Goal: Use online tool/utility: Utilize a website feature to perform a specific function

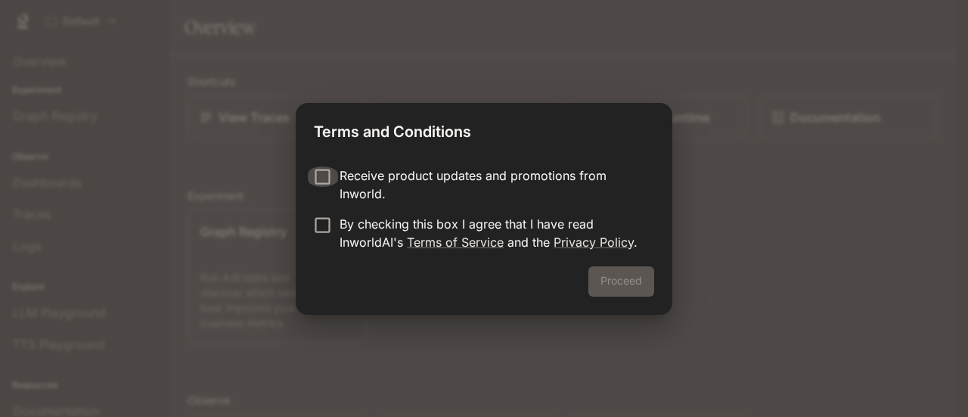
click at [324, 189] on label "Receive product updates and promotions from Inworld." at bounding box center [473, 184] width 336 height 36
click at [628, 280] on button "Proceed" at bounding box center [621, 281] width 66 height 30
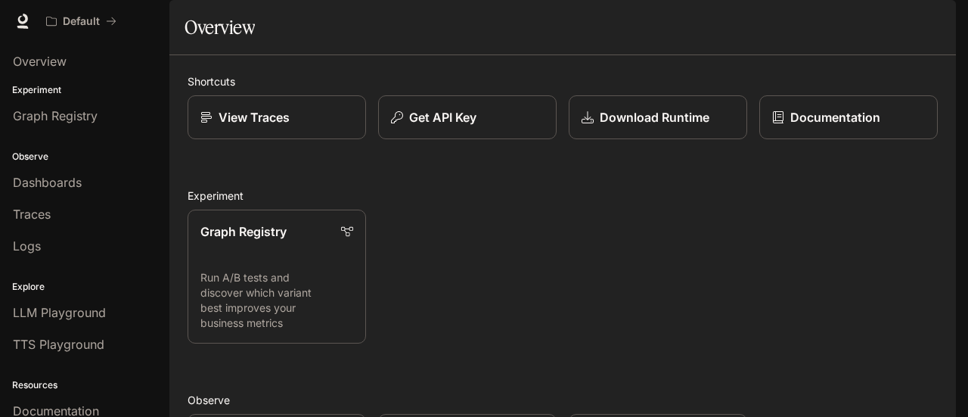
scroll to position [401, 0]
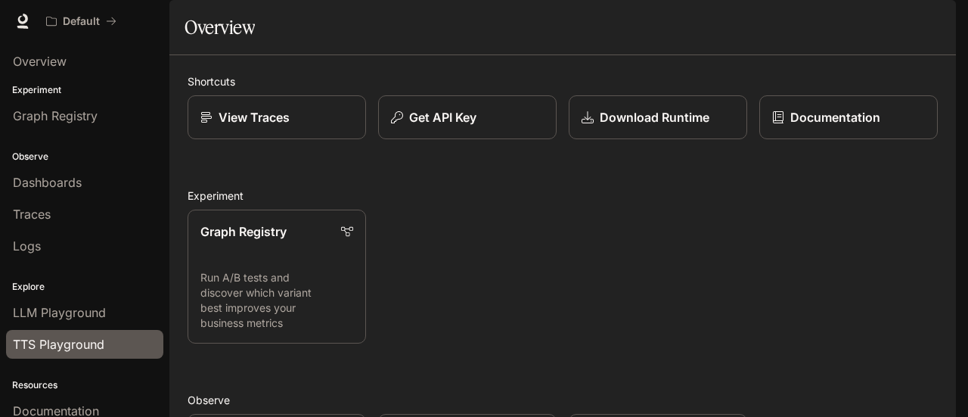
click at [68, 339] on span "TTS Playground" at bounding box center [58, 344] width 91 height 18
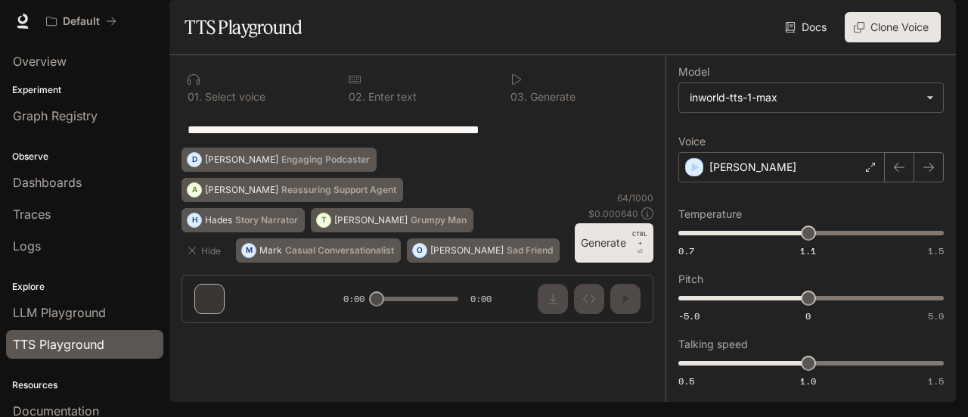
drag, startPoint x: 572, startPoint y: 175, endPoint x: 23, endPoint y: 164, distance: 548.3
click at [169, 196] on main "**********" at bounding box center [562, 201] width 786 height 402
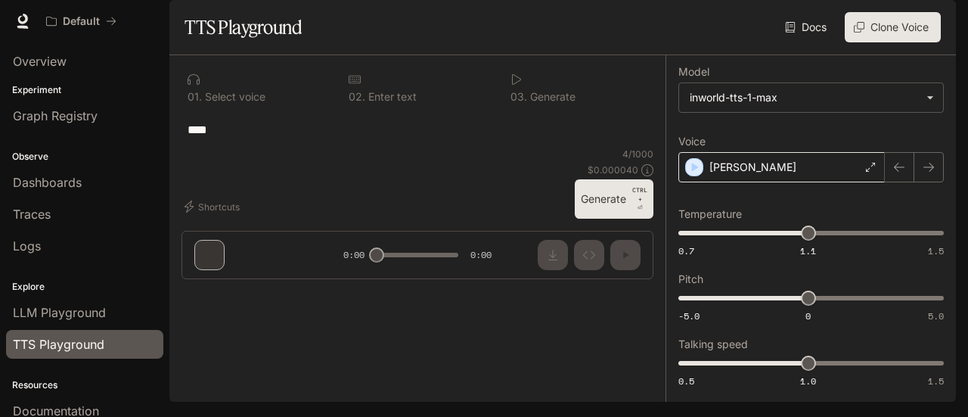
scroll to position [26, 0]
type textarea "****"
click at [584, 219] on button "Generate CTRL + ⏎" at bounding box center [614, 198] width 79 height 39
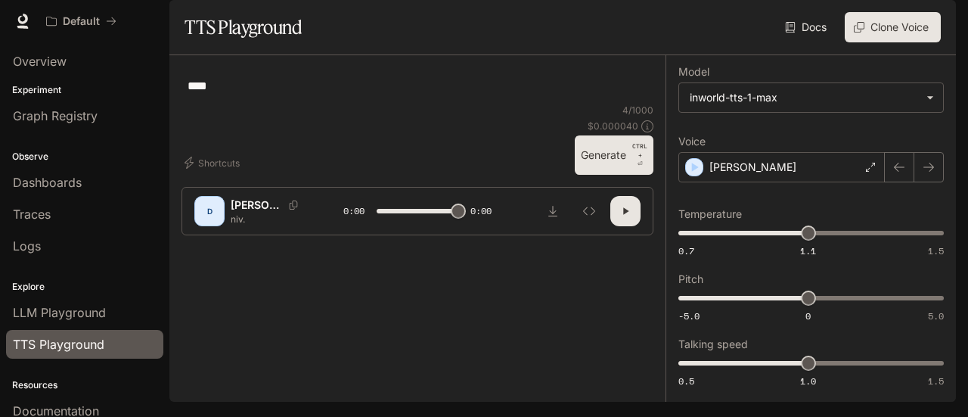
type input "*"
click at [785, 179] on div "[PERSON_NAME]" at bounding box center [781, 167] width 206 height 30
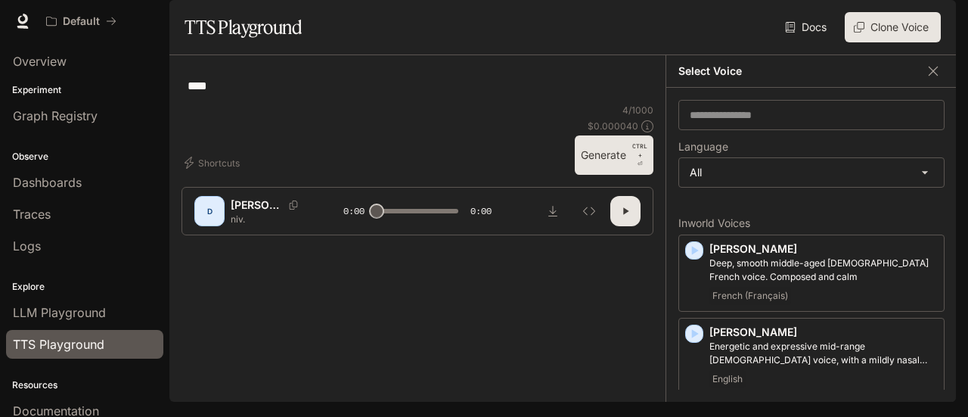
scroll to position [22, 0]
click at [755, 188] on body "**********" at bounding box center [484, 208] width 968 height 417
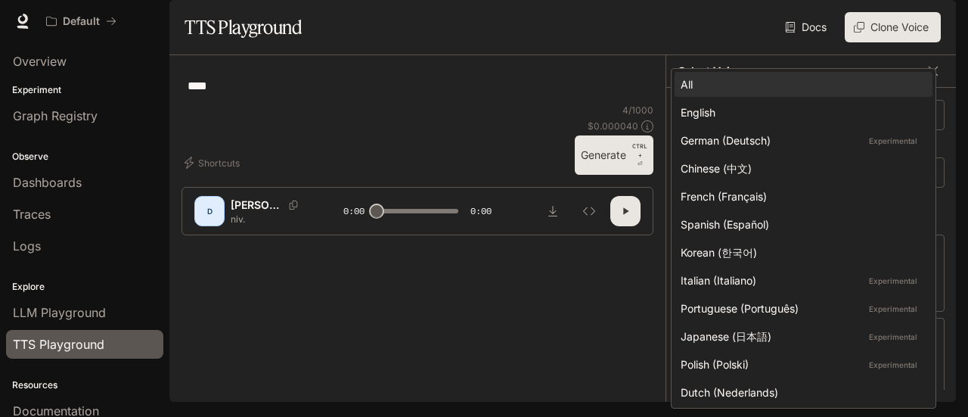
click at [591, 209] on div at bounding box center [484, 208] width 968 height 417
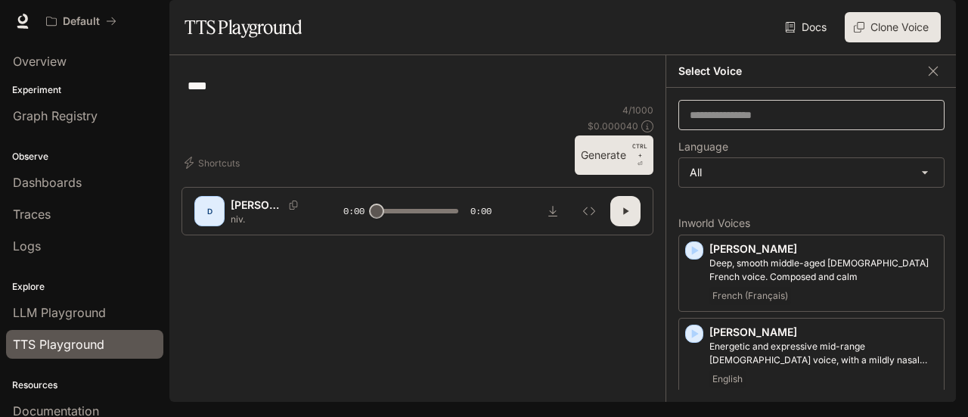
click at [747, 130] on div "​" at bounding box center [811, 115] width 266 height 30
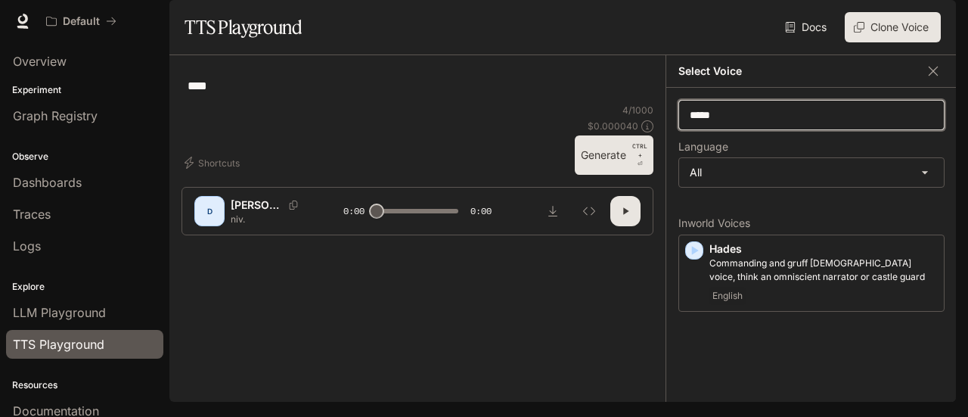
type input "*****"
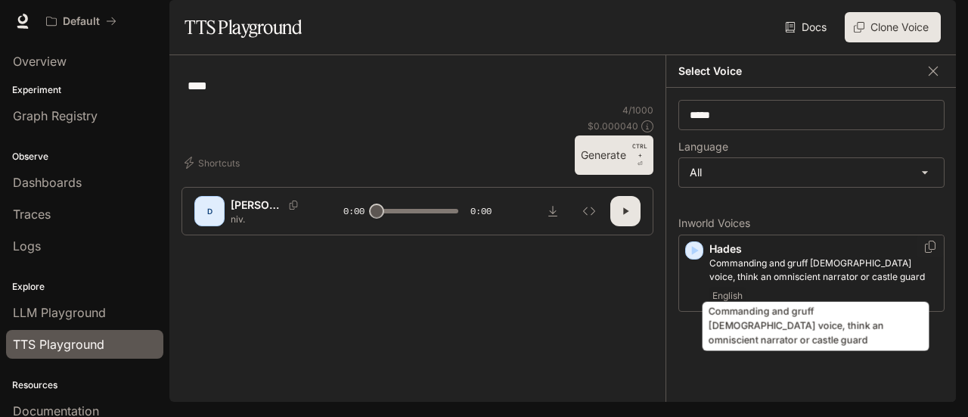
click at [771, 263] on p "Commanding and gruff [DEMOGRAPHIC_DATA] voice, think an omniscient narrator or …" at bounding box center [823, 269] width 228 height 27
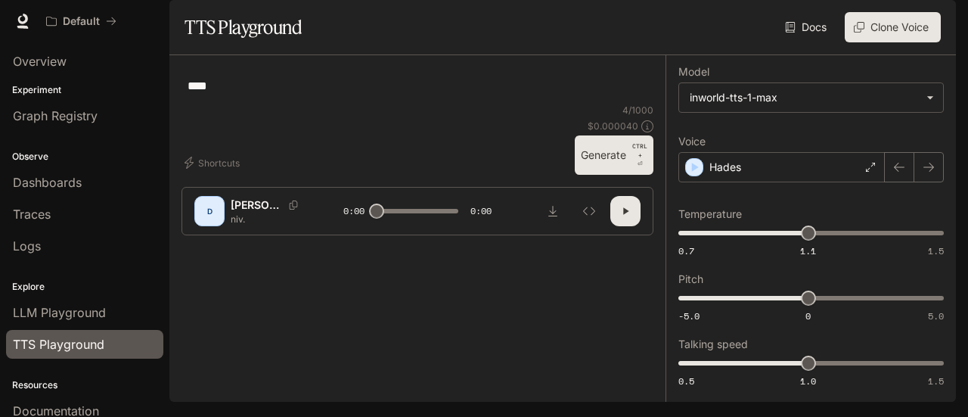
scroll to position [26, 0]
click at [593, 175] on button "Generate CTRL + ⏎" at bounding box center [614, 154] width 79 height 39
click at [623, 215] on icon "button" at bounding box center [625, 211] width 5 height 7
click at [923, 172] on icon "button" at bounding box center [928, 167] width 11 height 9
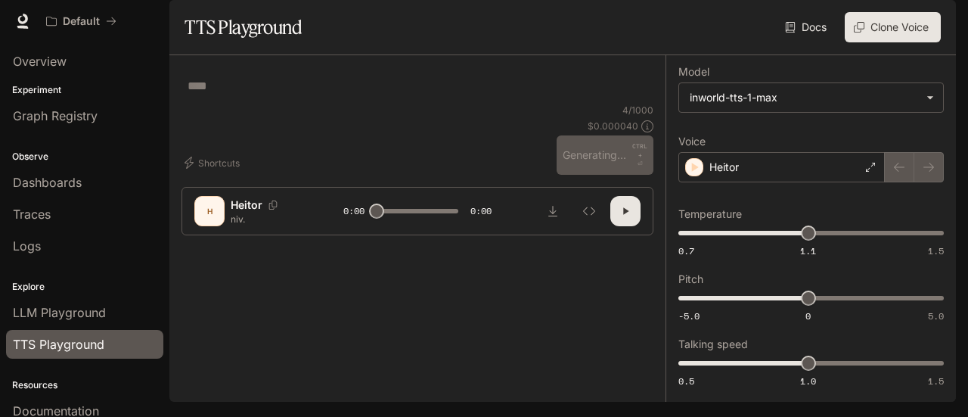
click at [619, 217] on icon "button" at bounding box center [625, 211] width 12 height 12
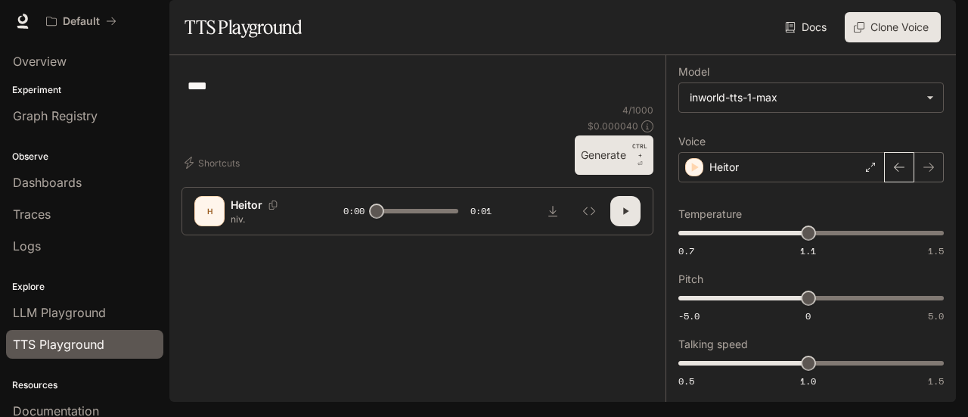
click at [894, 172] on icon "button" at bounding box center [899, 167] width 11 height 9
type input "*"
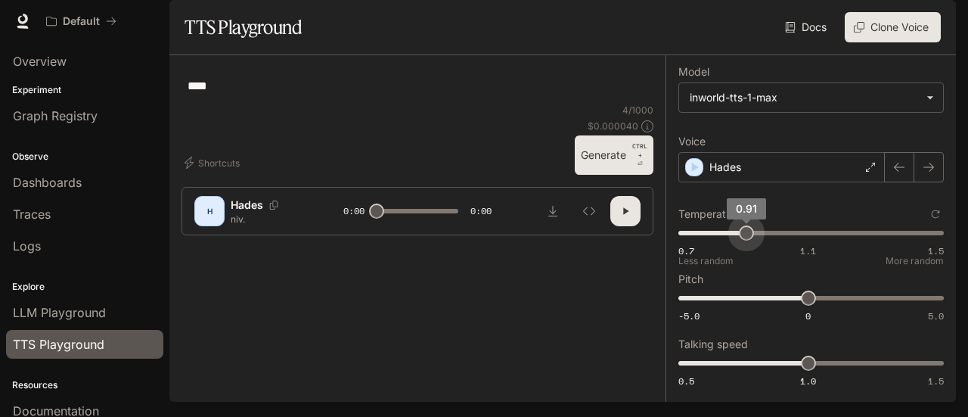
type input "****"
drag, startPoint x: 787, startPoint y: 247, endPoint x: 721, endPoint y: 253, distance: 66.1
click at [739, 240] on span "0.91" at bounding box center [746, 232] width 15 height 15
click at [625, 226] on button "button" at bounding box center [625, 211] width 30 height 30
type input "*"
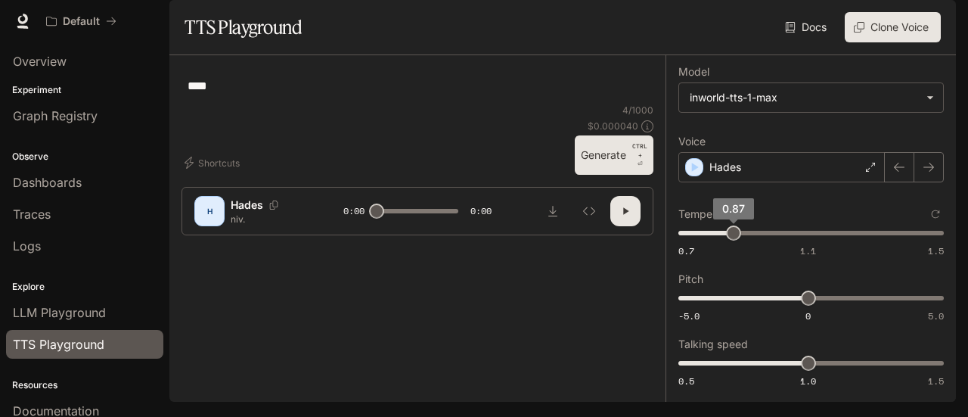
type input "***"
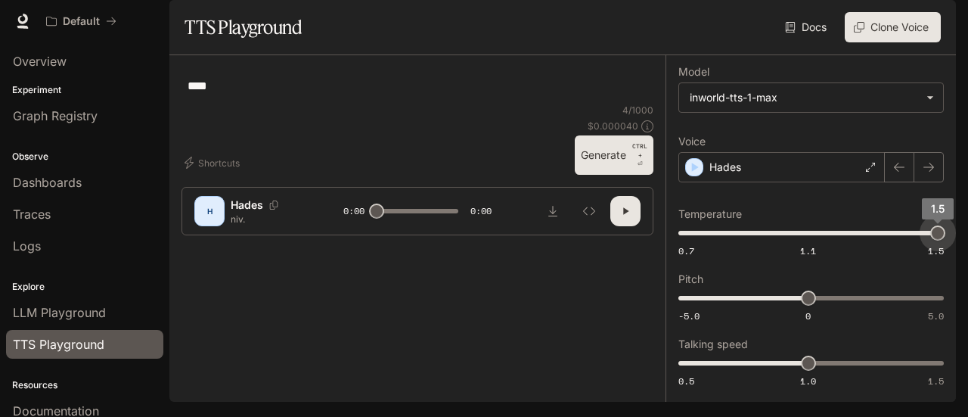
drag, startPoint x: 741, startPoint y: 250, endPoint x: 967, endPoint y: 279, distance: 227.9
click at [967, 279] on div "**********" at bounding box center [484, 208] width 968 height 417
click at [610, 226] on button "button" at bounding box center [625, 211] width 30 height 30
type input "*"
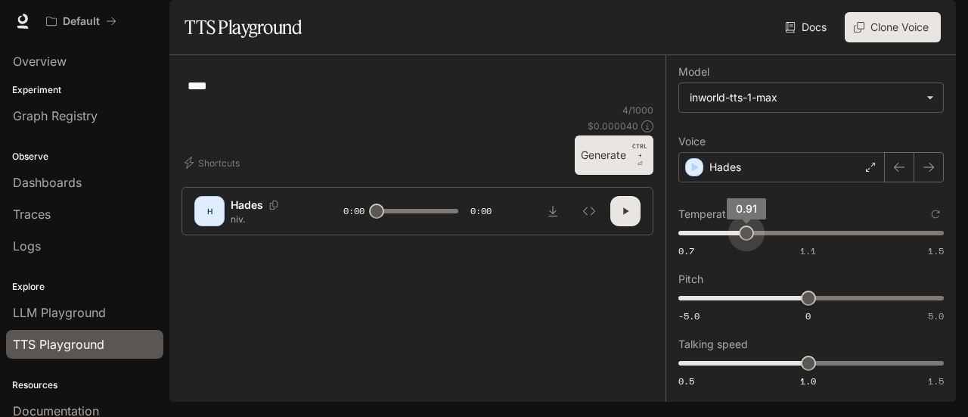
type input "***"
drag, startPoint x: 712, startPoint y: 247, endPoint x: 562, endPoint y: 267, distance: 151.7
click at [562, 264] on div "**********" at bounding box center [562, 228] width 786 height 346
click at [611, 226] on button "button" at bounding box center [625, 211] width 30 height 30
type input "*"
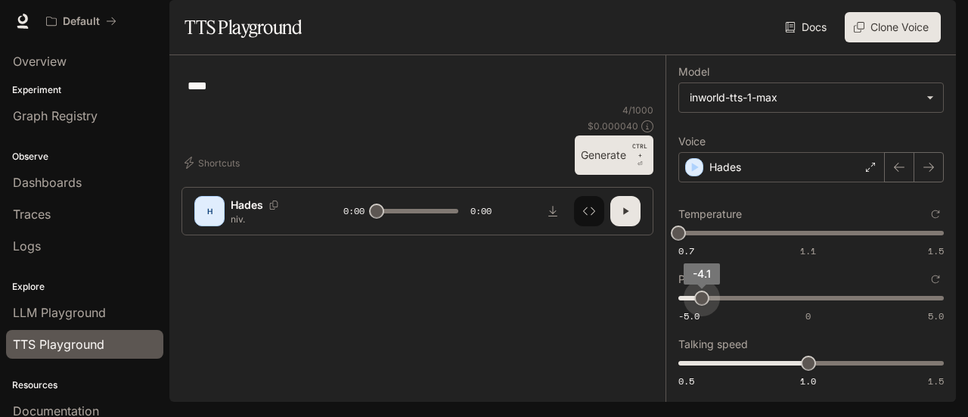
type input "**"
drag, startPoint x: 717, startPoint y: 315, endPoint x: 576, endPoint y: 335, distance: 142.1
click at [576, 335] on div "**********" at bounding box center [562, 228] width 786 height 346
click at [619, 217] on icon "button" at bounding box center [625, 211] width 12 height 12
click at [619, 175] on button "Generate CTRL + ⏎" at bounding box center [614, 154] width 79 height 39
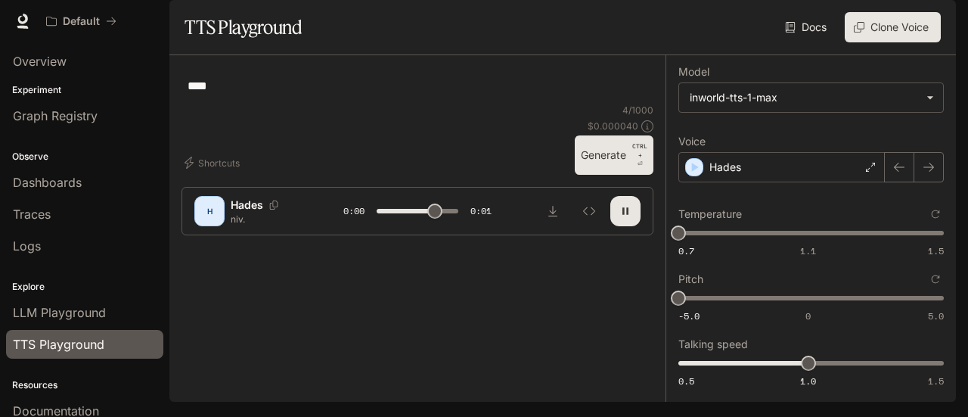
type input "*"
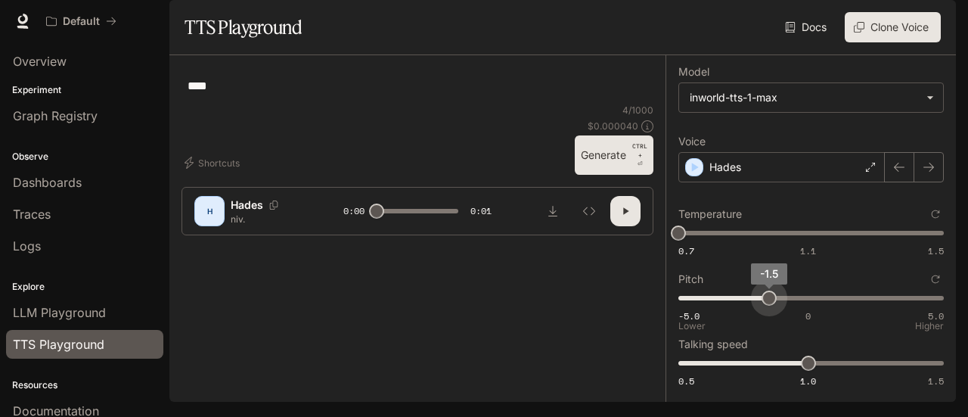
type input "****"
drag, startPoint x: 755, startPoint y: 314, endPoint x: 767, endPoint y: 315, distance: 12.9
click at [767, 305] on span "-1.5" at bounding box center [768, 297] width 15 height 15
click at [625, 226] on button "button" at bounding box center [625, 211] width 30 height 30
type input "*"
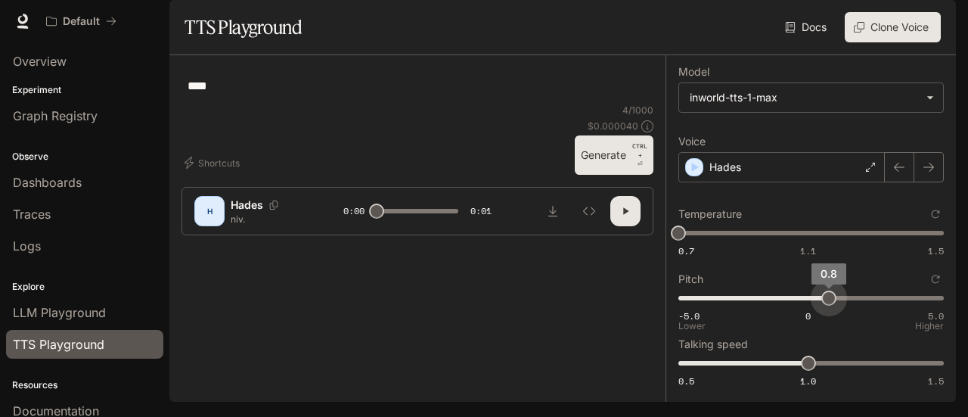
type input "***"
drag, startPoint x: 821, startPoint y: 317, endPoint x: 854, endPoint y: 318, distance: 32.5
click at [836, 305] on span "0.8" at bounding box center [828, 297] width 15 height 15
click at [619, 217] on icon "button" at bounding box center [625, 211] width 12 height 12
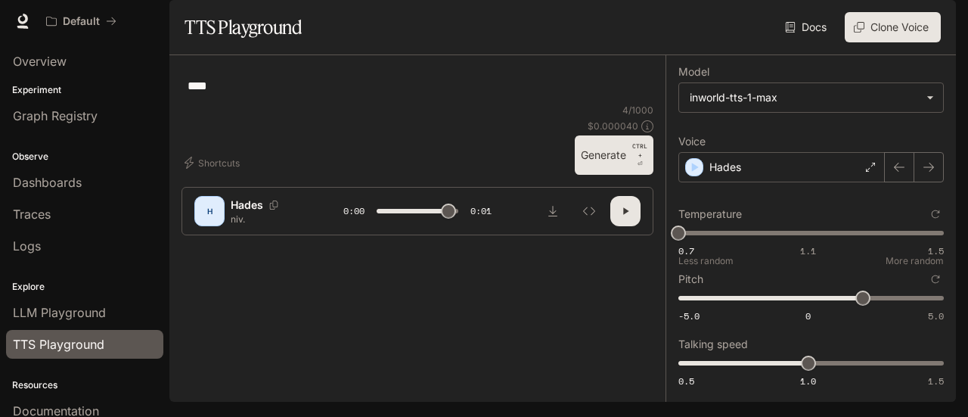
type input "***"
type input "****"
type input "***"
type input "****"
type input "***"
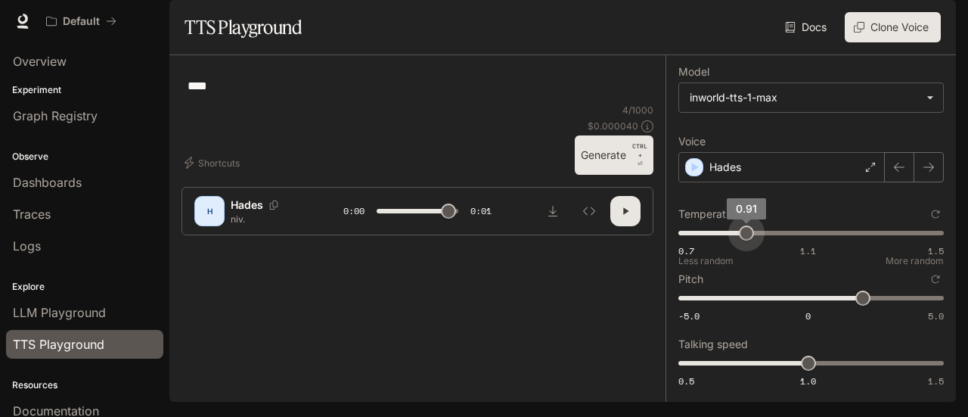
type input "****"
type input "***"
type input "****"
drag, startPoint x: 742, startPoint y: 253, endPoint x: 712, endPoint y: 283, distance: 42.2
click at [743, 244] on span "0.7 1.1 1.5 0.91" at bounding box center [807, 233] width 259 height 23
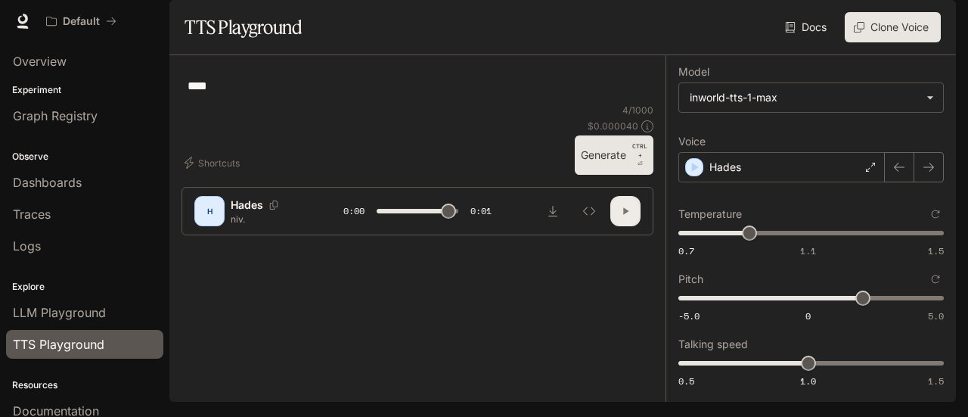
click at [619, 217] on icon "button" at bounding box center [625, 211] width 12 height 12
click at [611, 226] on button "button" at bounding box center [625, 211] width 30 height 30
click at [591, 175] on button "Generate CTRL + ⏎" at bounding box center [614, 154] width 79 height 39
type input "*"
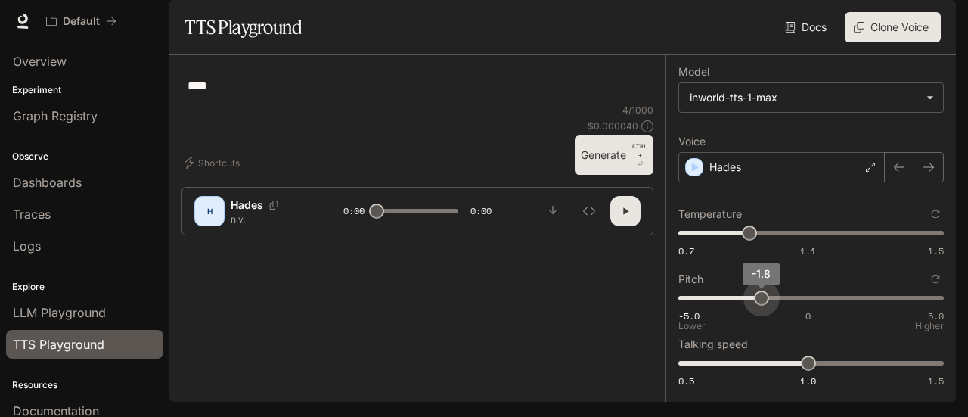
type input "****"
drag, startPoint x: 767, startPoint y: 312, endPoint x: 754, endPoint y: 316, distance: 13.6
click at [754, 309] on span "-5.0 0 5.0 -1.8" at bounding box center [807, 298] width 259 height 23
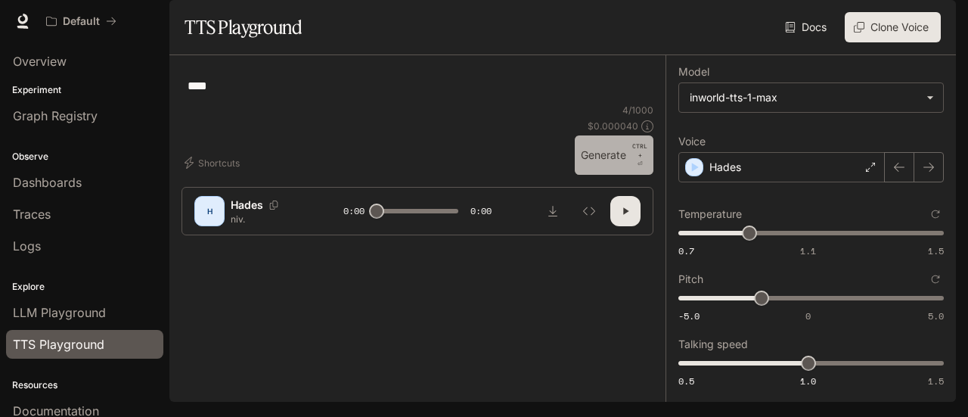
click at [608, 175] on button "Generate CTRL + ⏎" at bounding box center [614, 154] width 79 height 39
type input "*"
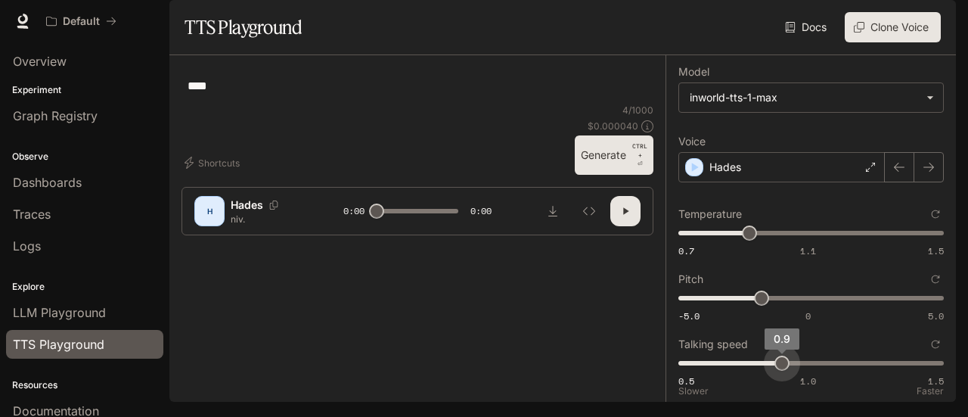
type input "***"
drag, startPoint x: 777, startPoint y: 375, endPoint x: 741, endPoint y: 375, distance: 35.5
click at [749, 371] on span "0.8" at bounding box center [756, 362] width 15 height 15
click at [602, 175] on button "Generate CTRL + ⏎" at bounding box center [614, 154] width 79 height 39
type input "*"
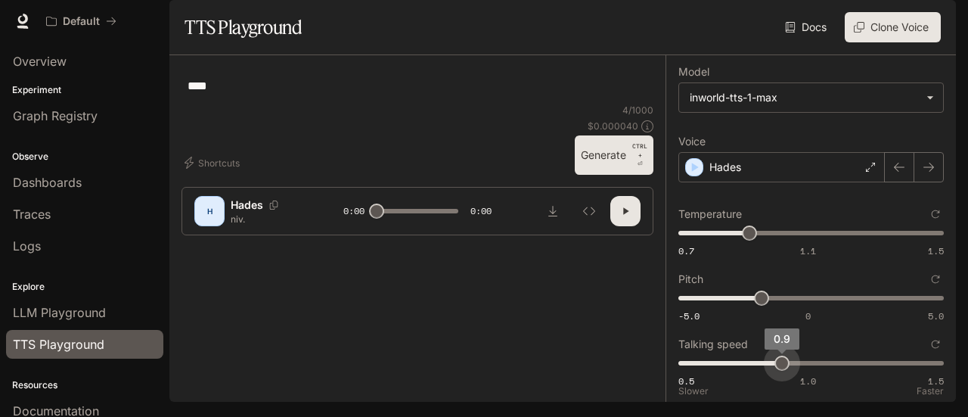
drag, startPoint x: 755, startPoint y: 377, endPoint x: 767, endPoint y: 377, distance: 11.3
click at [774, 371] on span "0.9" at bounding box center [781, 362] width 15 height 15
type input "***"
click at [774, 371] on span "0.9" at bounding box center [781, 362] width 15 height 15
click at [601, 175] on button "Generate CTRL + ⏎" at bounding box center [614, 154] width 79 height 39
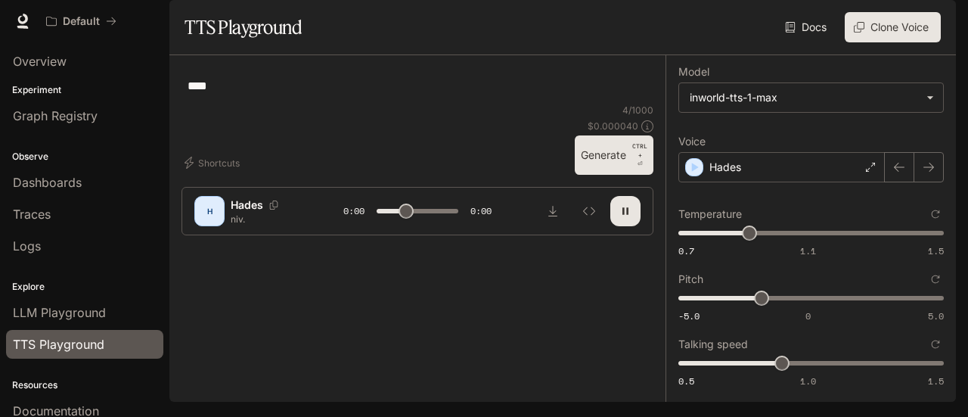
type input "*"
type input "***"
click at [746, 372] on span "0.5 1.0 1.5 0.8" at bounding box center [807, 363] width 259 height 23
drag, startPoint x: 587, startPoint y: 296, endPoint x: 616, endPoint y: 323, distance: 40.1
click at [591, 175] on button "Generate CTRL + ⏎" at bounding box center [614, 154] width 79 height 39
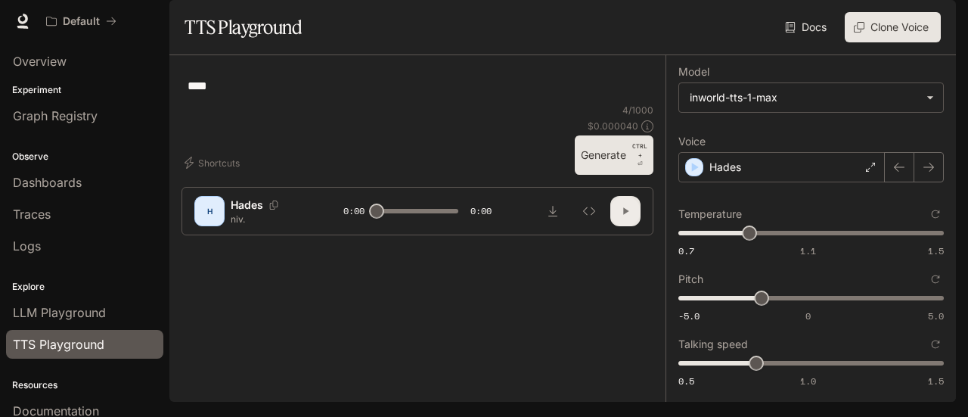
click at [622, 217] on icon "button" at bounding box center [625, 211] width 12 height 12
type input "***"
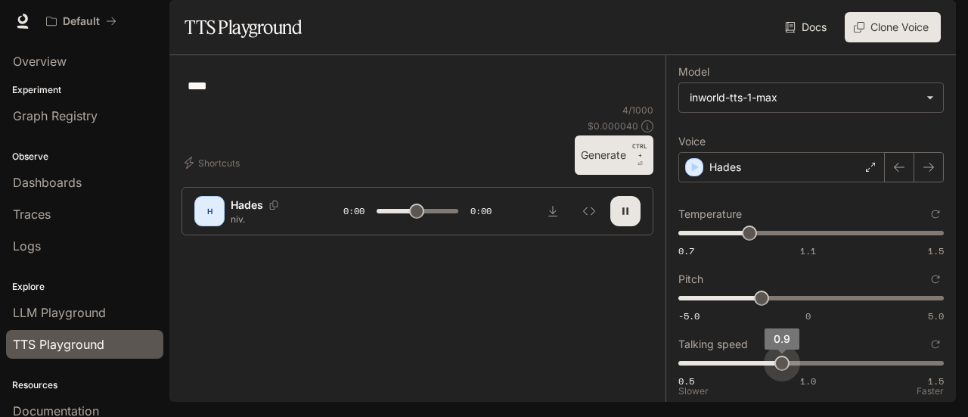
type input "*"
drag, startPoint x: 785, startPoint y: 377, endPoint x: 802, endPoint y: 377, distance: 17.4
click at [802, 374] on span "0.5 1.0 1.5 1" at bounding box center [807, 363] width 259 height 23
click at [593, 175] on button "Generate CTRL + ⏎" at bounding box center [614, 154] width 79 height 39
type input "*"
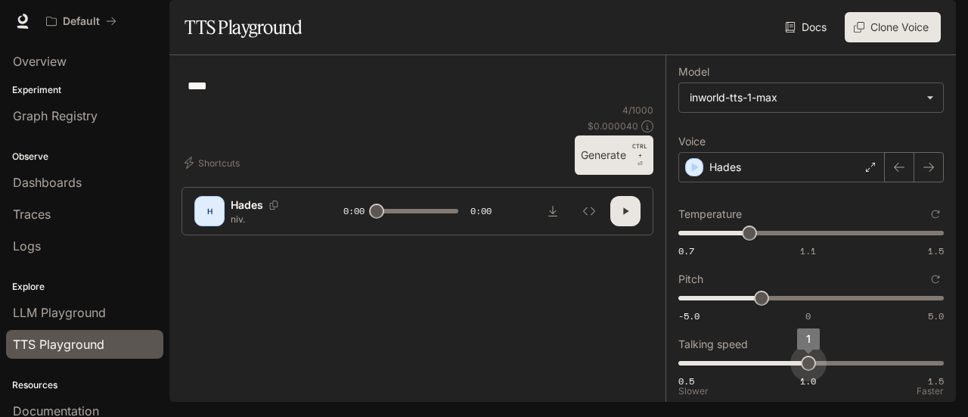
type input "***"
click at [826, 371] on span "1.1" at bounding box center [833, 362] width 15 height 15
click at [609, 175] on button "Generate CTRL + ⏎" at bounding box center [614, 154] width 79 height 39
type input "*"
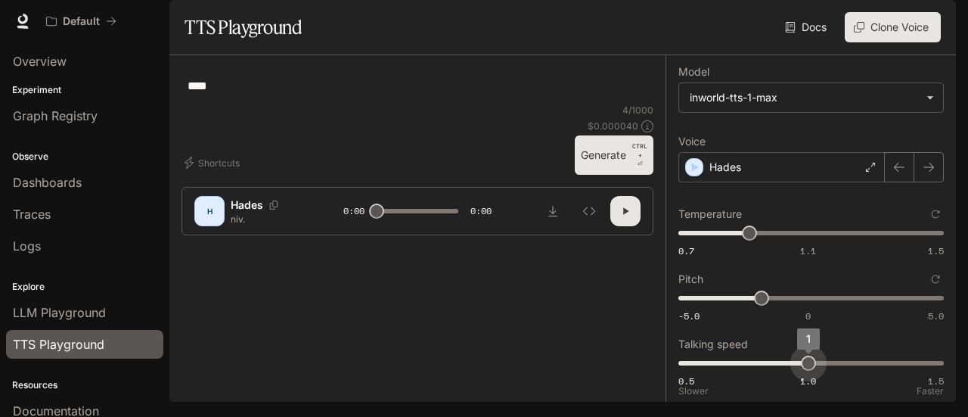
drag, startPoint x: 815, startPoint y: 375, endPoint x: 805, endPoint y: 375, distance: 9.8
click at [805, 371] on span "1" at bounding box center [808, 362] width 15 height 15
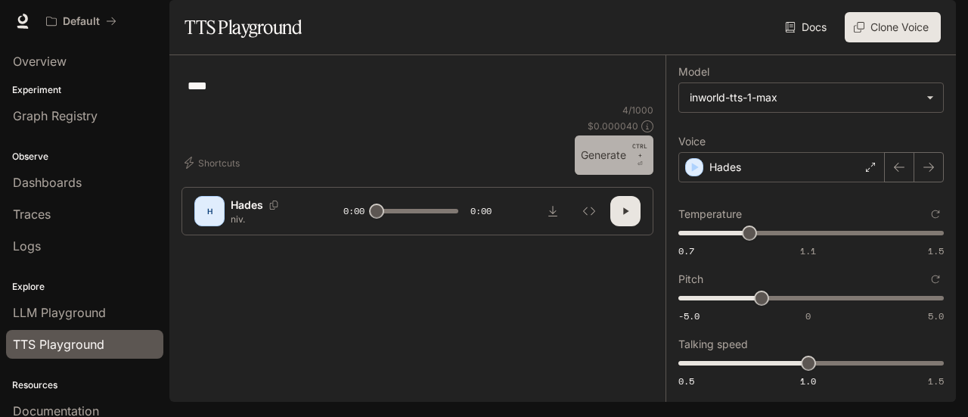
click at [609, 175] on button "Generate CTRL + ⏎" at bounding box center [614, 154] width 79 height 39
type input "*"
click at [864, 135] on body "**********" at bounding box center [484, 208] width 968 height 417
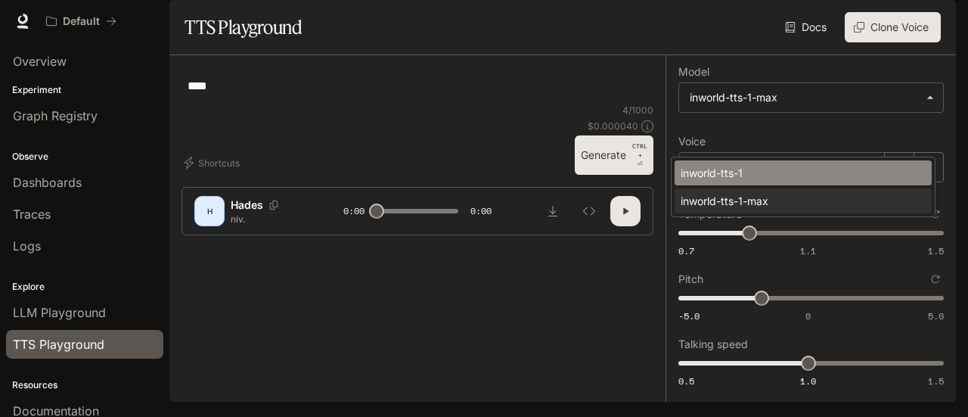
click at [805, 164] on li "inworld-tts-1" at bounding box center [802, 172] width 257 height 25
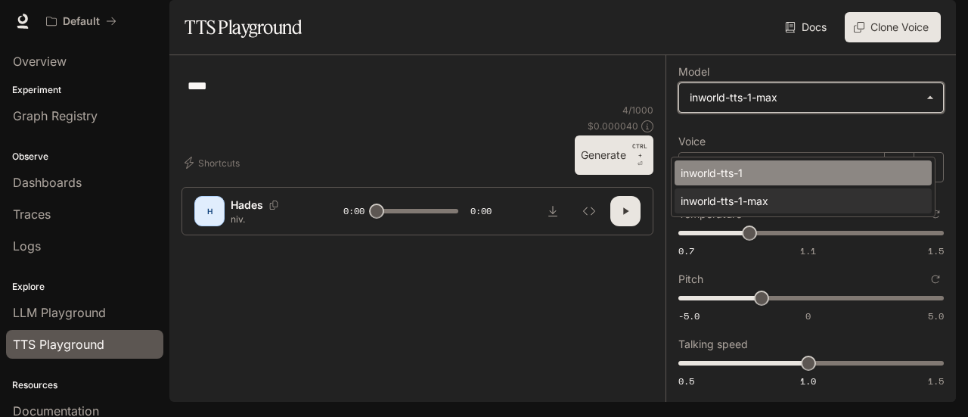
type input "**********"
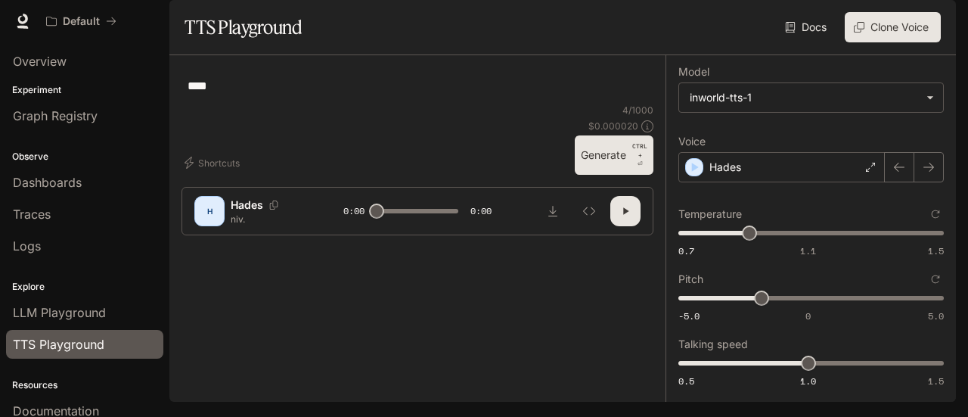
click at [597, 175] on button "Generate CTRL + ⏎" at bounding box center [614, 154] width 79 height 39
type input "*"
click at [746, 131] on body "**********" at bounding box center [484, 208] width 968 height 417
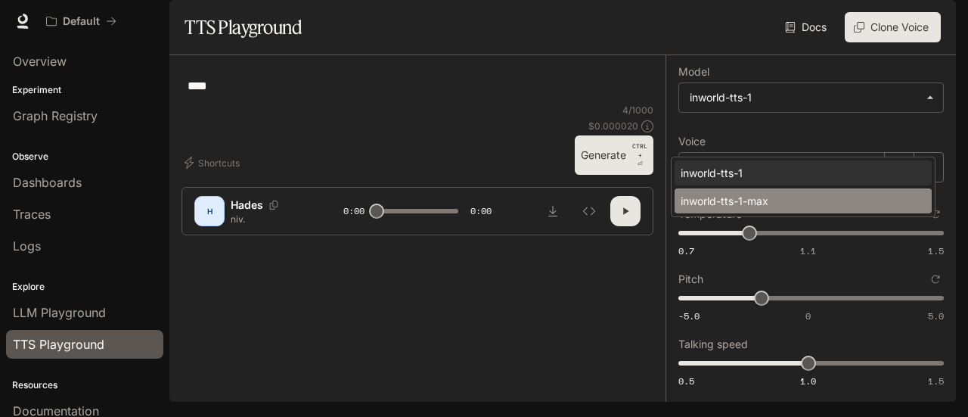
click at [760, 199] on div "inworld-tts-1-max" at bounding box center [800, 201] width 239 height 16
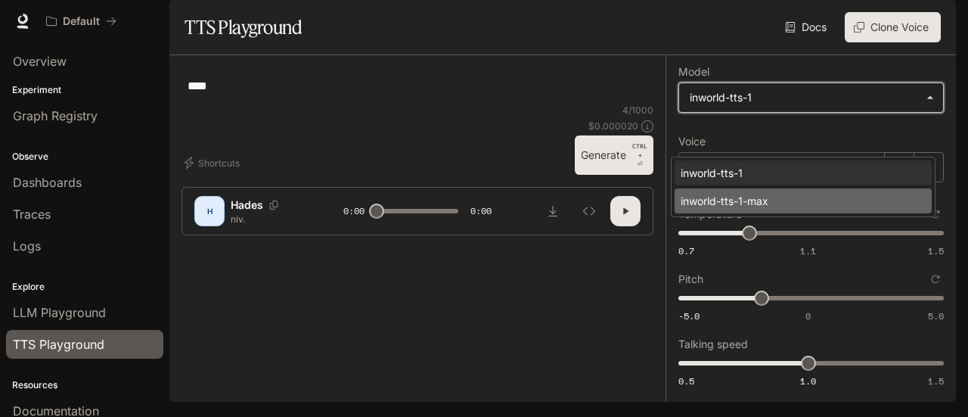
type input "**********"
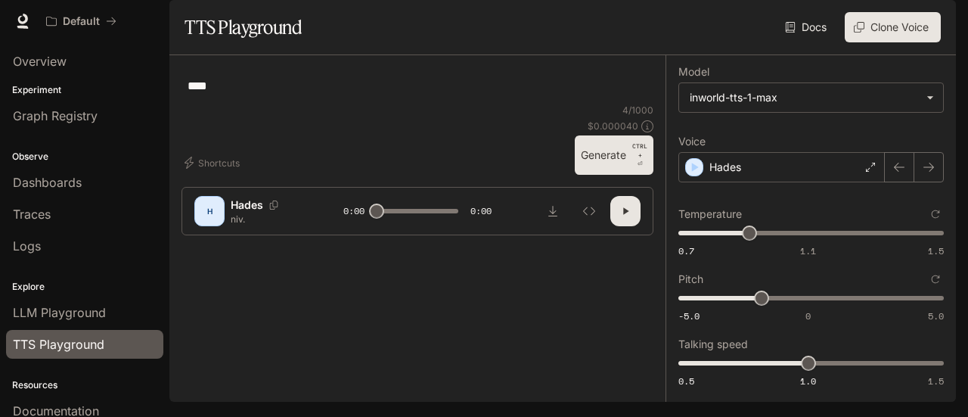
click at [593, 175] on button "Generate CTRL + ⏎" at bounding box center [614, 154] width 79 height 39
type input "*"
drag, startPoint x: 802, startPoint y: 249, endPoint x: 826, endPoint y: 254, distance: 24.8
click at [826, 244] on span "0.7 1.1 1.5 1.11" at bounding box center [807, 233] width 259 height 23
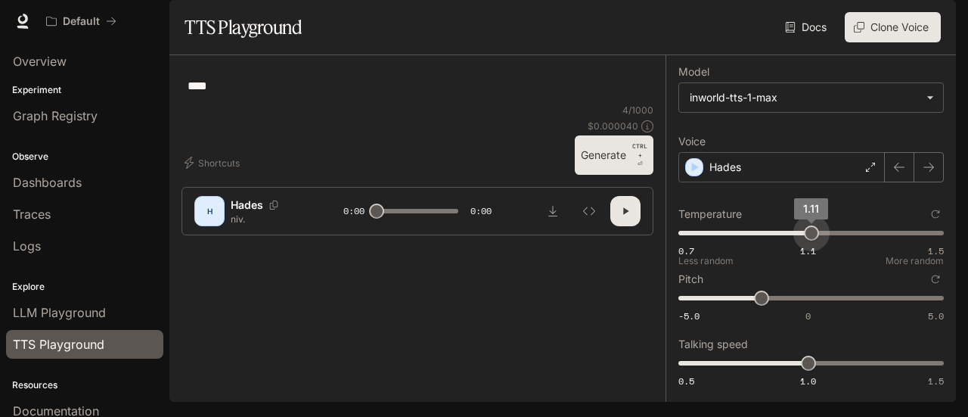
type input "****"
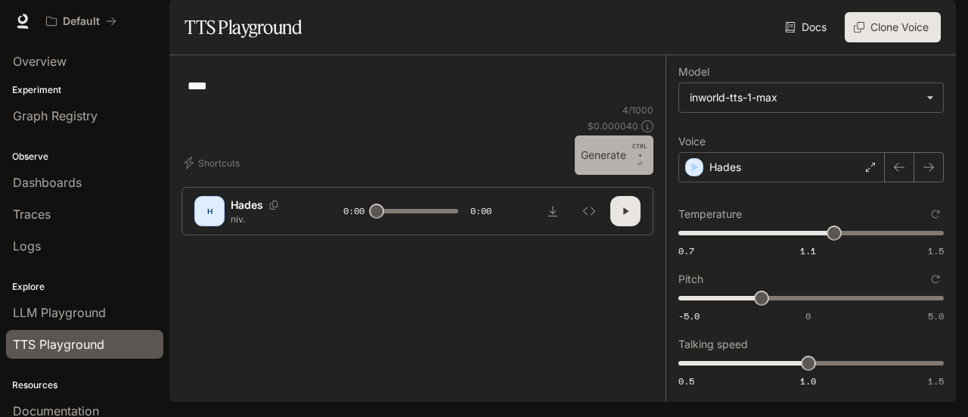
click at [605, 175] on button "Generate CTRL + ⏎" at bounding box center [614, 154] width 79 height 39
type input "*"
type input "***"
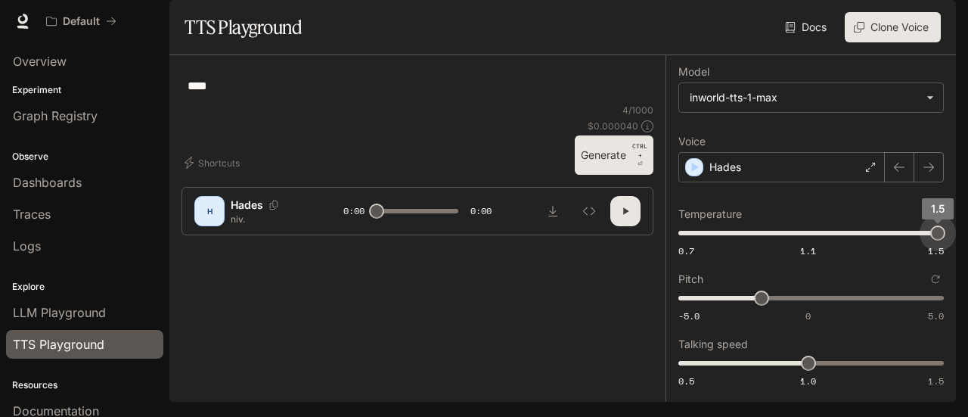
drag, startPoint x: 967, startPoint y: 263, endPoint x: 960, endPoint y: 269, distance: 9.1
click at [967, 265] on div "**********" at bounding box center [484, 208] width 968 height 417
click at [593, 175] on button "Generate CTRL + ⏎" at bounding box center [614, 154] width 79 height 39
type input "*"
type input "***"
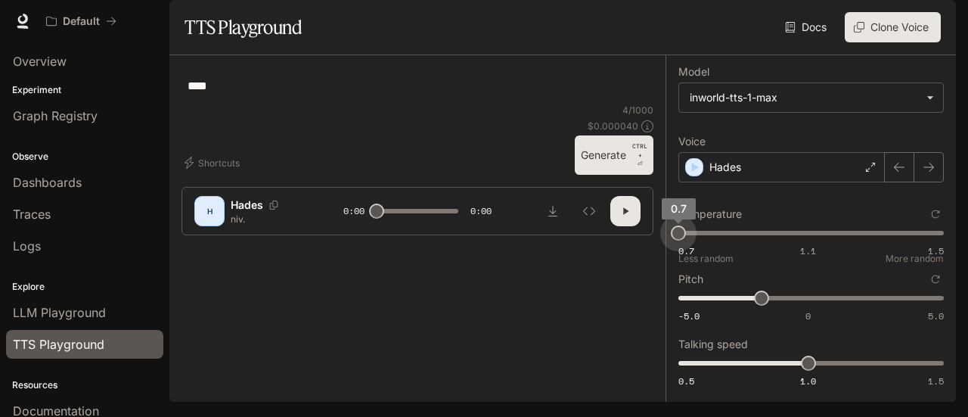
drag, startPoint x: 762, startPoint y: 250, endPoint x: 532, endPoint y: 284, distance: 233.0
click at [532, 284] on div "**********" at bounding box center [562, 228] width 786 height 346
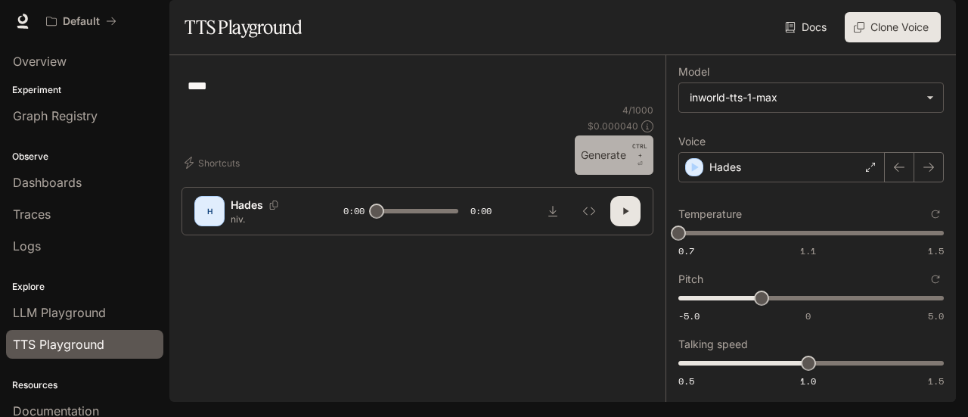
click at [585, 175] on button "Generate CTRL + ⏎" at bounding box center [614, 154] width 79 height 39
click at [581, 175] on button "Generate CTRL + ⏎" at bounding box center [614, 154] width 79 height 39
click at [588, 175] on button "Generate CTRL + ⏎" at bounding box center [614, 154] width 79 height 39
click at [586, 175] on button "Generate CTRL + ⏎" at bounding box center [614, 154] width 79 height 39
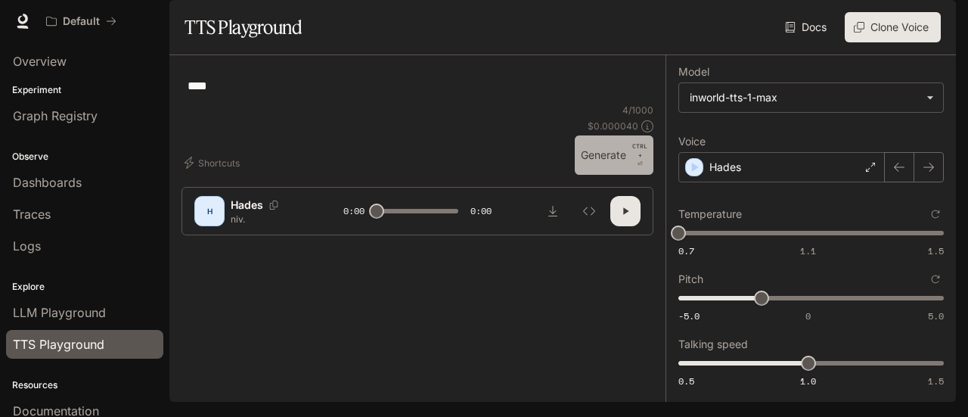
click at [586, 175] on button "Generate CTRL + ⏎" at bounding box center [614, 154] width 79 height 39
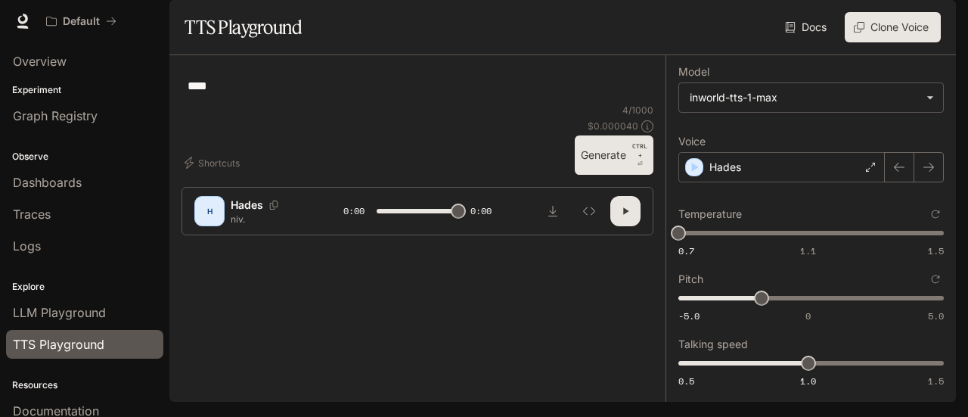
type input "*"
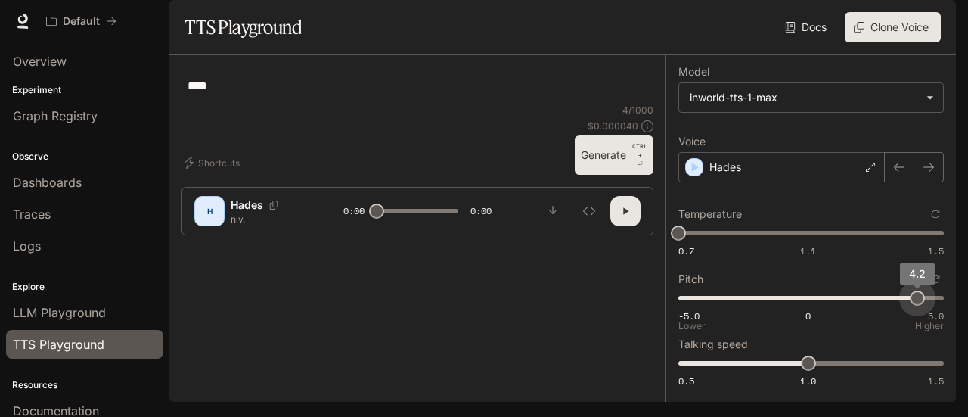
drag, startPoint x: 883, startPoint y: 314, endPoint x: 826, endPoint y: 305, distance: 57.3
click at [902, 309] on span "-5.0 0 5.0 4.2" at bounding box center [807, 298] width 259 height 23
type input "***"
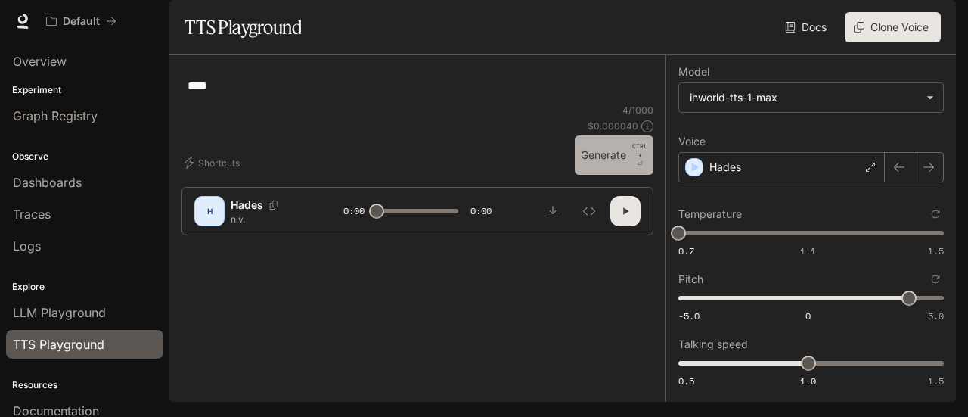
click at [609, 175] on button "Generate CTRL + ⏎" at bounding box center [614, 154] width 79 height 39
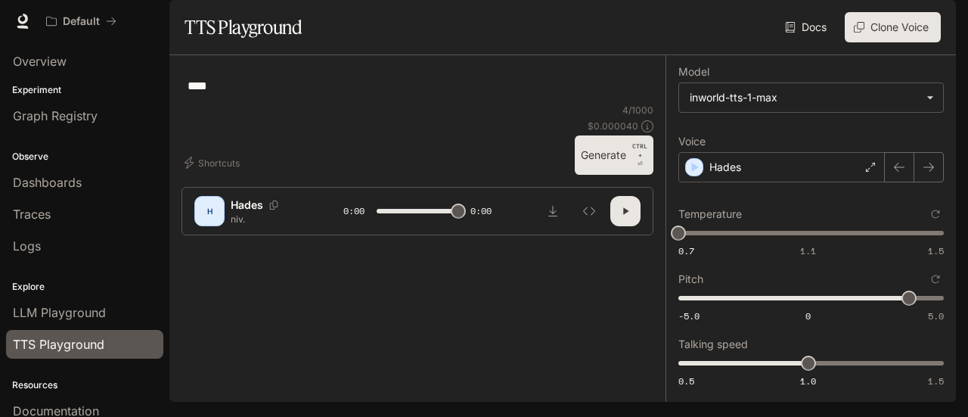
type input "*"
type input "***"
click at [856, 309] on span "-5.0 0 5.0 3.9" at bounding box center [807, 298] width 259 height 23
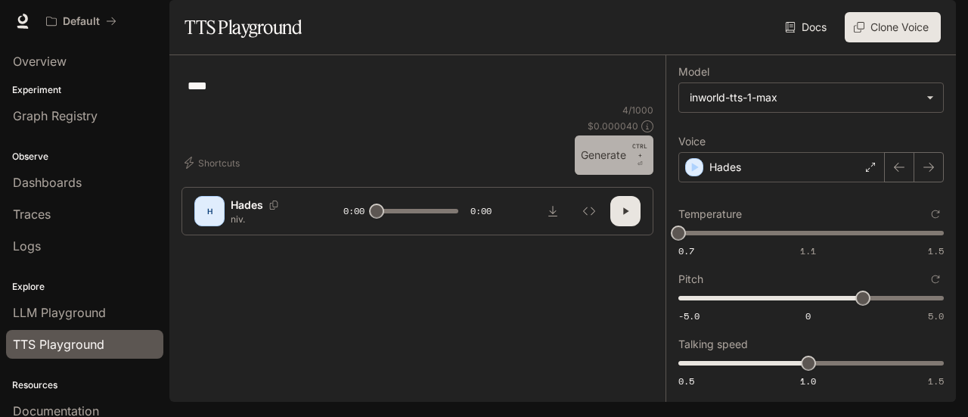
click at [593, 175] on button "Generate CTRL + ⏎" at bounding box center [614, 154] width 79 height 39
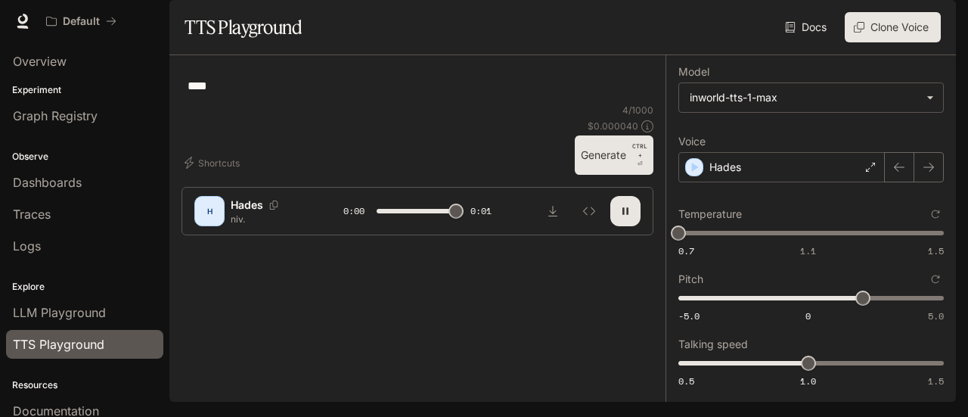
type input "*"
type input "***"
click at [812, 309] on span "-5.0 0 5.0 0.5" at bounding box center [807, 298] width 259 height 23
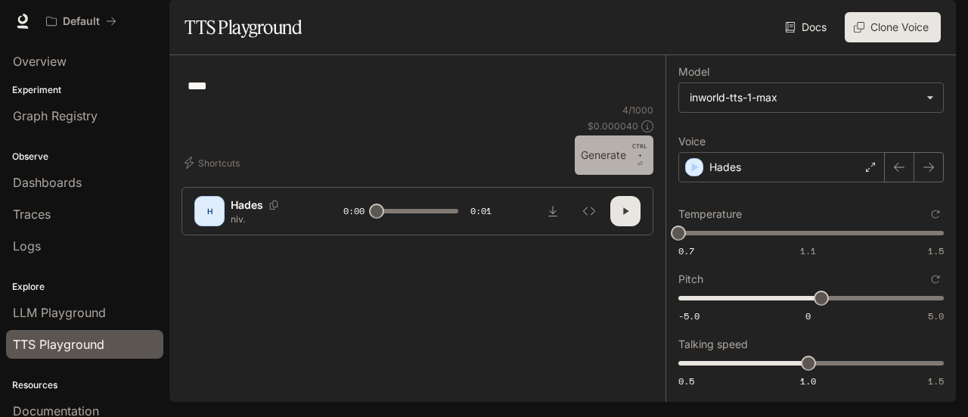
click at [591, 175] on button "Generate CTRL + ⏎" at bounding box center [614, 154] width 79 height 39
type input "*"
type input "****"
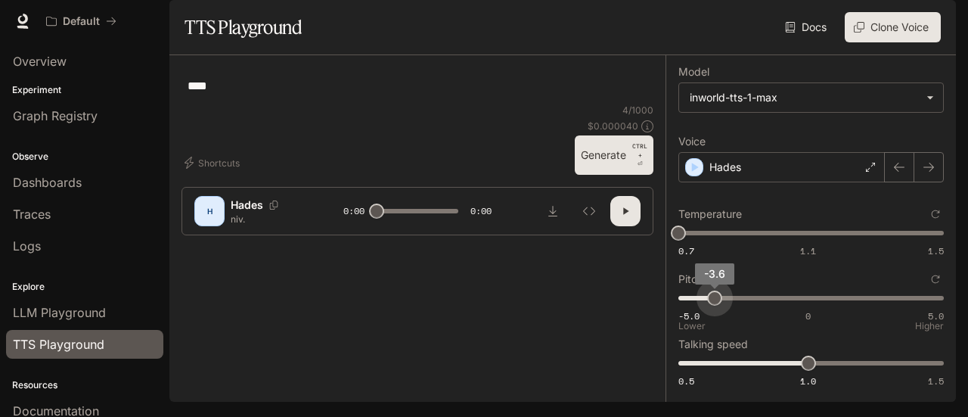
drag, startPoint x: 727, startPoint y: 311, endPoint x: 702, endPoint y: 308, distance: 24.4
click at [708, 309] on span "-5.0 0 5.0 -3.6" at bounding box center [807, 298] width 259 height 23
click at [615, 175] on button "Generate CTRL + ⏎" at bounding box center [614, 154] width 79 height 39
type input "*"
type input "**"
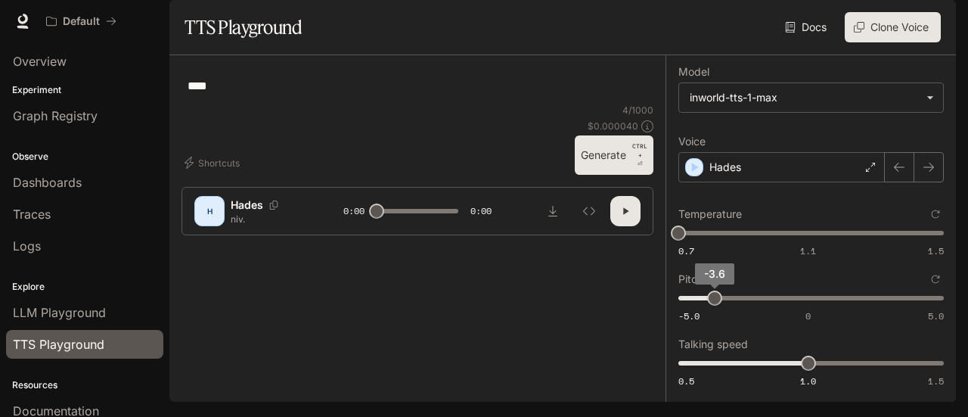
drag, startPoint x: 674, startPoint y: 306, endPoint x: 603, endPoint y: 306, distance: 71.1
click at [603, 306] on div "**********" at bounding box center [562, 228] width 786 height 346
click at [592, 175] on button "Generate CTRL + ⏎" at bounding box center [614, 154] width 79 height 39
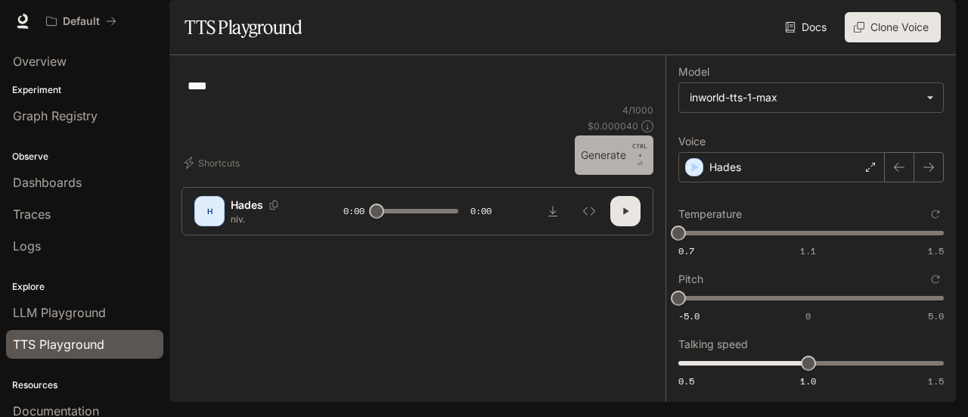
click at [590, 175] on button "Generate CTRL + ⏎" at bounding box center [614, 154] width 79 height 39
type input "*"
type input "****"
click at [755, 309] on span "-5.0 0 5.0 -5" at bounding box center [807, 298] width 259 height 23
click at [584, 175] on button "Generate CTRL + ⏎" at bounding box center [614, 154] width 79 height 39
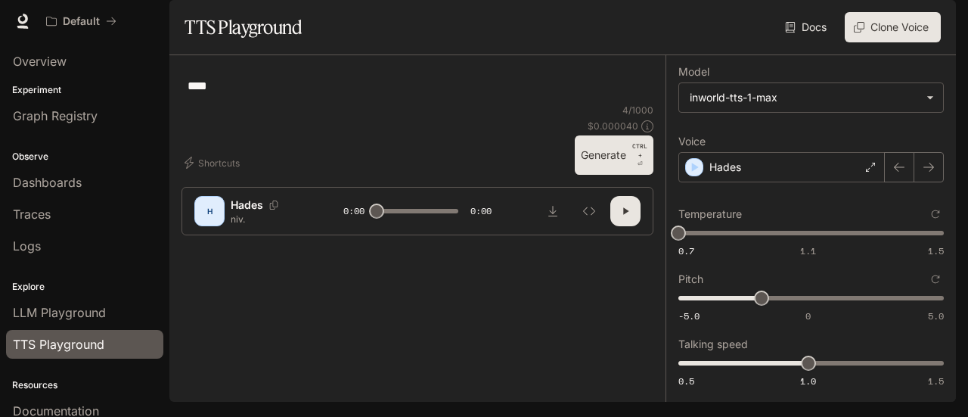
click at [593, 175] on button "Generate CTRL + ⏎" at bounding box center [614, 154] width 79 height 39
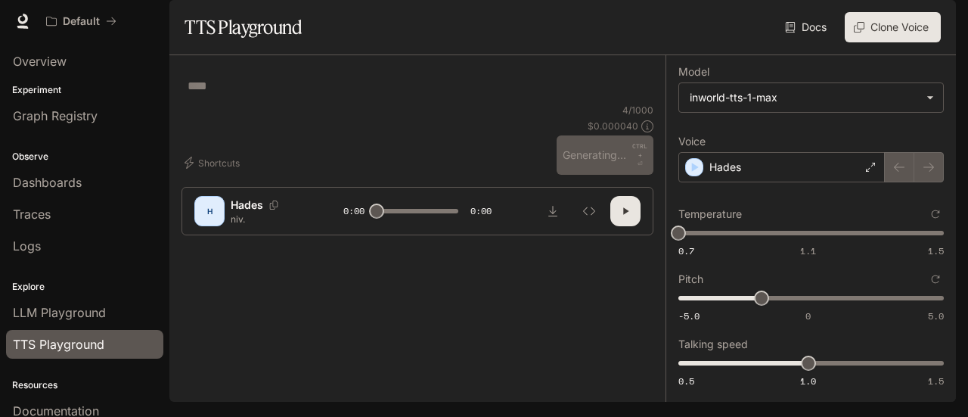
click at [593, 242] on div at bounding box center [417, 196] width 363 height 91
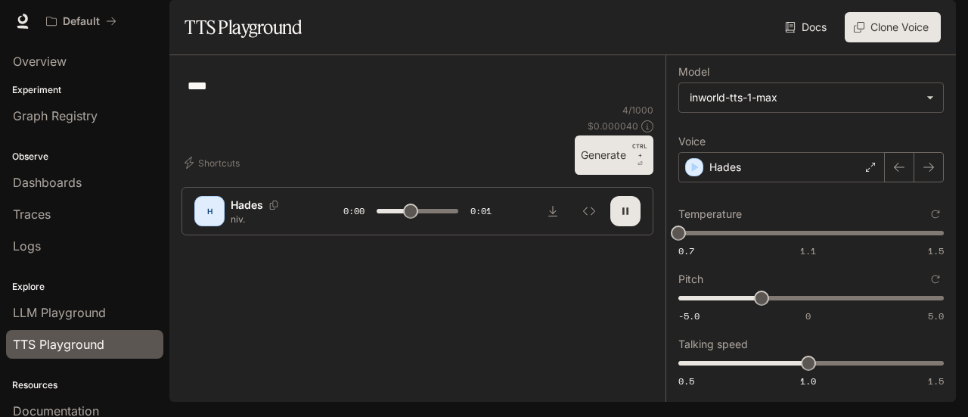
click at [593, 175] on button "Generate CTRL + ⏎" at bounding box center [614, 154] width 79 height 39
click at [600, 175] on button "Generate CTRL + ⏎" at bounding box center [614, 154] width 79 height 39
click at [595, 175] on button "Generate CTRL + ⏎" at bounding box center [614, 154] width 79 height 39
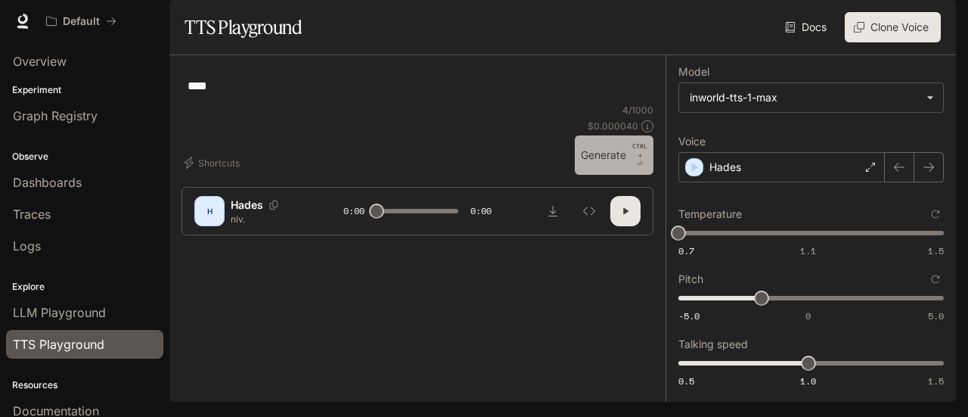
click at [581, 175] on button "Generate CTRL + ⏎" at bounding box center [614, 154] width 79 height 39
click at [599, 175] on button "Generate CTRL + ⏎" at bounding box center [614, 154] width 79 height 39
type input "*"
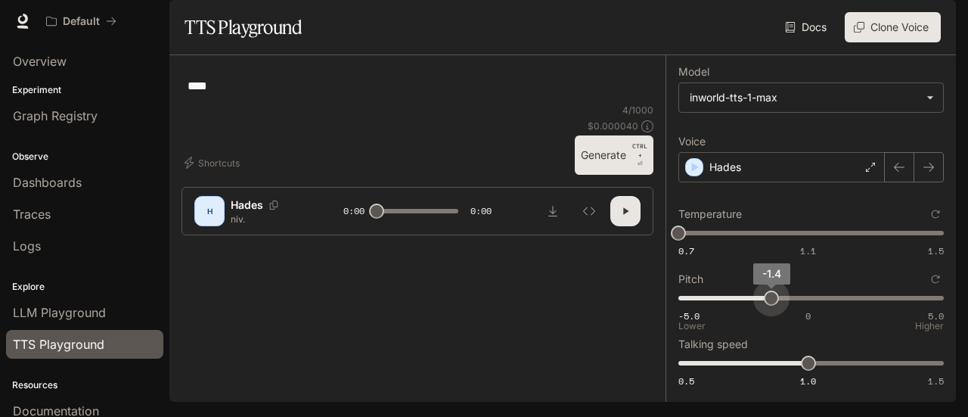
type input "****"
click at [767, 305] on span "-1.3" at bounding box center [774, 297] width 15 height 15
click at [607, 175] on button "Generate CTRL + ⏎" at bounding box center [614, 154] width 79 height 39
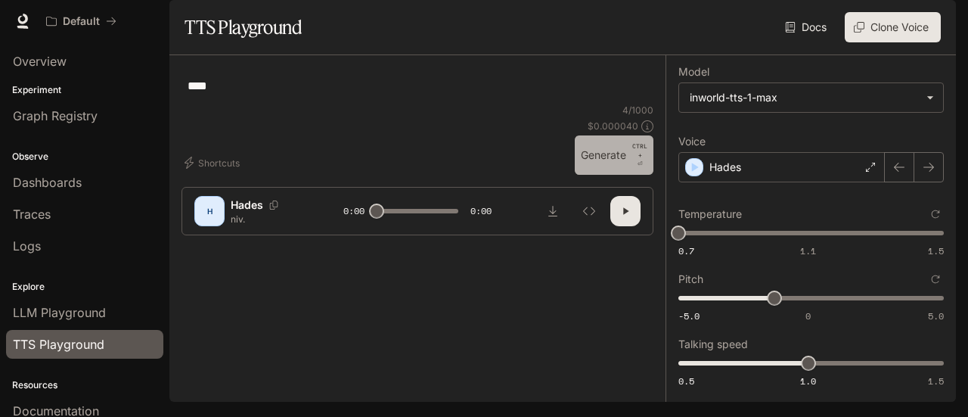
click at [606, 175] on button "Generate CTRL + ⏎" at bounding box center [614, 154] width 79 height 39
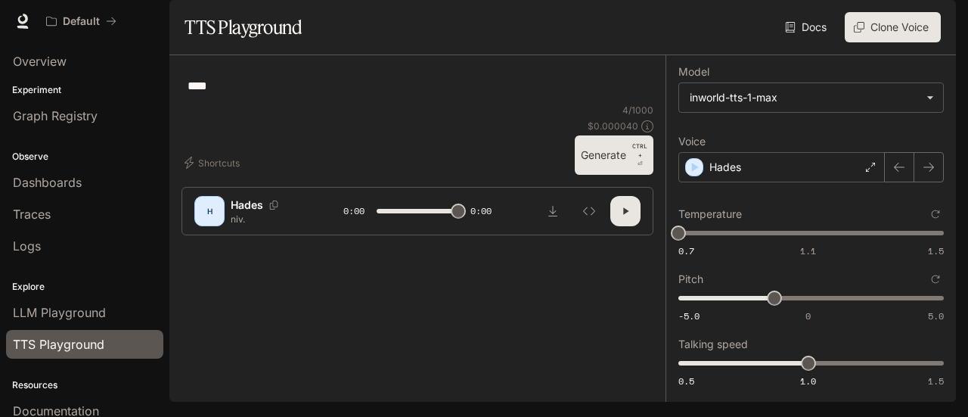
type input "*"
click at [900, 42] on button "Clone Voice" at bounding box center [893, 27] width 96 height 30
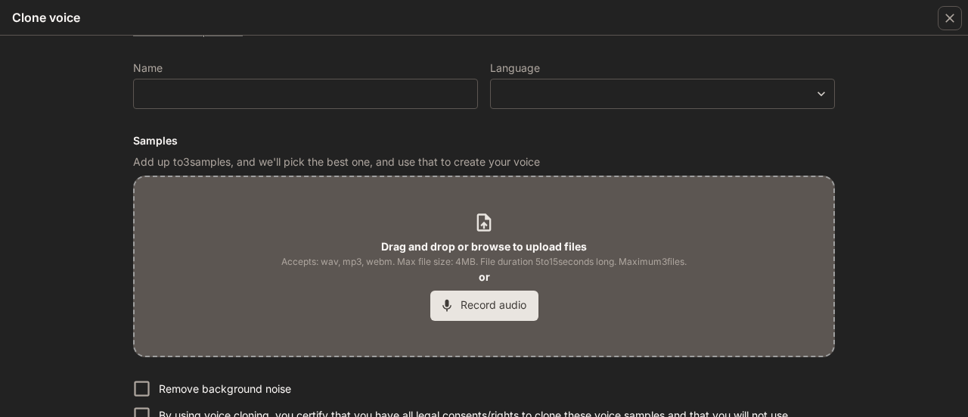
scroll to position [0, 0]
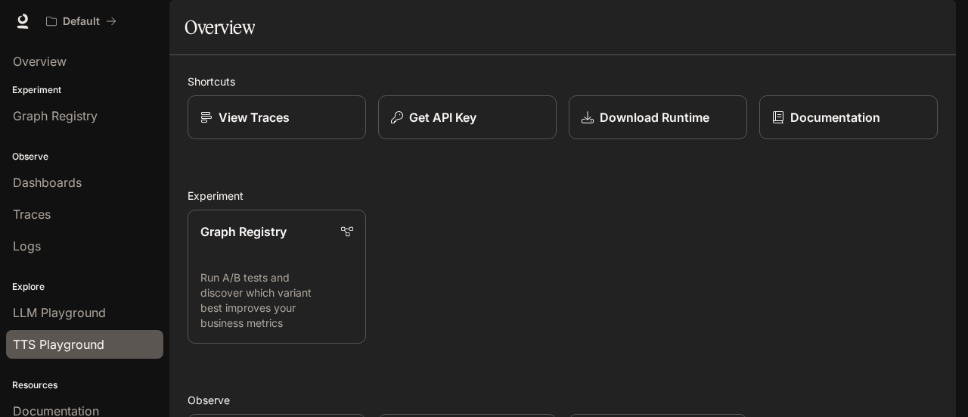
click at [111, 330] on link "TTS Playground" at bounding box center [84, 344] width 157 height 29
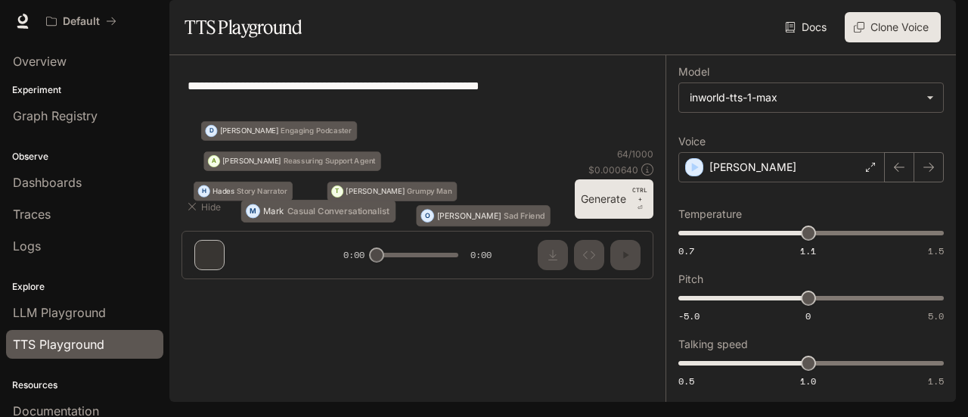
type textarea "****"
type input "***"
type input "****"
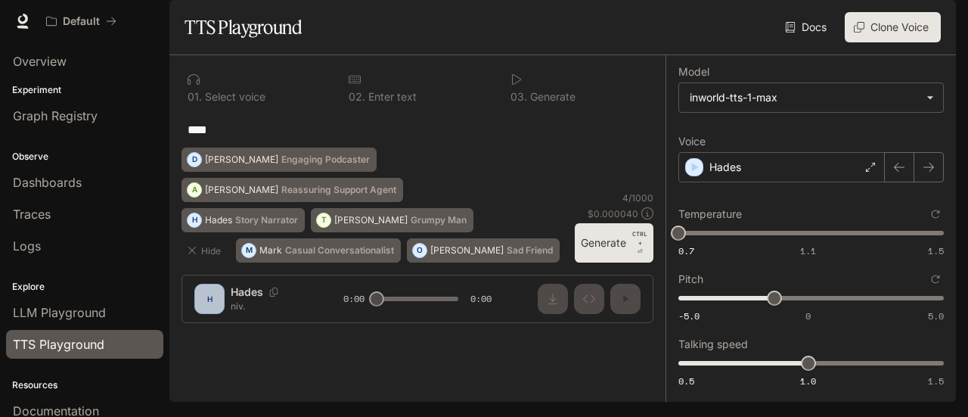
click at [597, 262] on button "Generate CTRL + ⏎" at bounding box center [614, 242] width 79 height 39
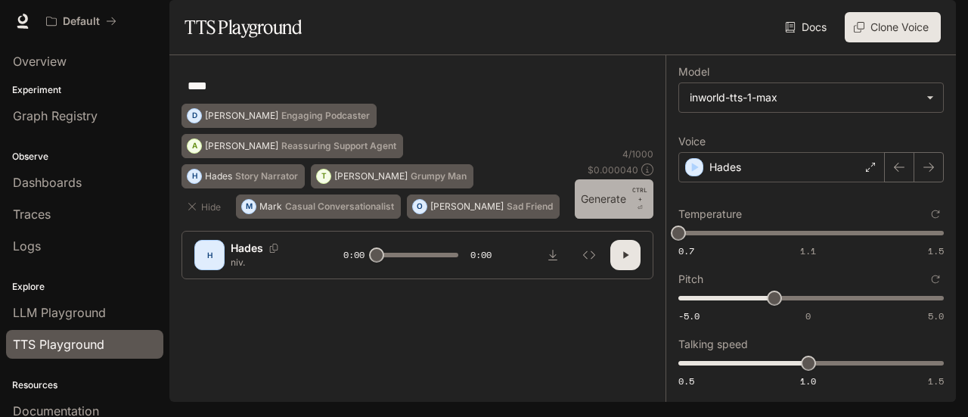
click at [597, 219] on button "Generate CTRL + ⏎" at bounding box center [614, 198] width 79 height 39
type input "*"
click at [212, 219] on button "Hide" at bounding box center [205, 206] width 48 height 24
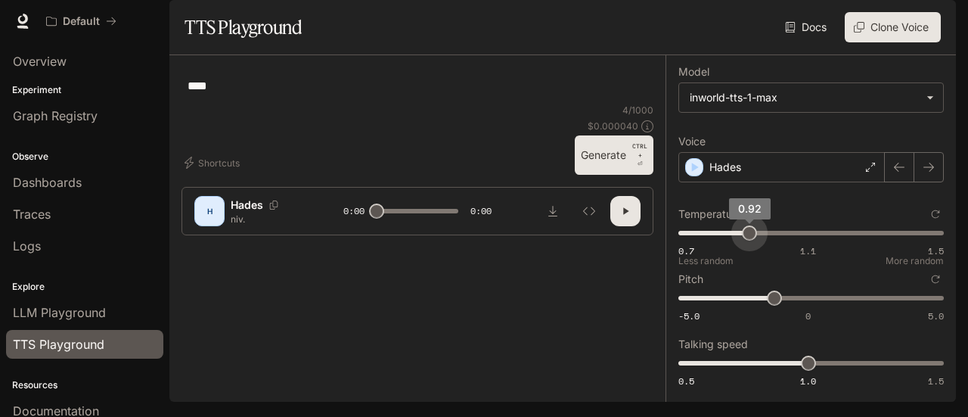
type input "****"
drag, startPoint x: 724, startPoint y: 276, endPoint x: 746, endPoint y: 276, distance: 21.2
click at [746, 240] on span "0.92" at bounding box center [749, 232] width 15 height 15
click at [610, 175] on button "Generate CTRL + ⏎" at bounding box center [614, 154] width 79 height 39
click at [609, 175] on button "Generate CTRL + ⏎" at bounding box center [614, 154] width 79 height 39
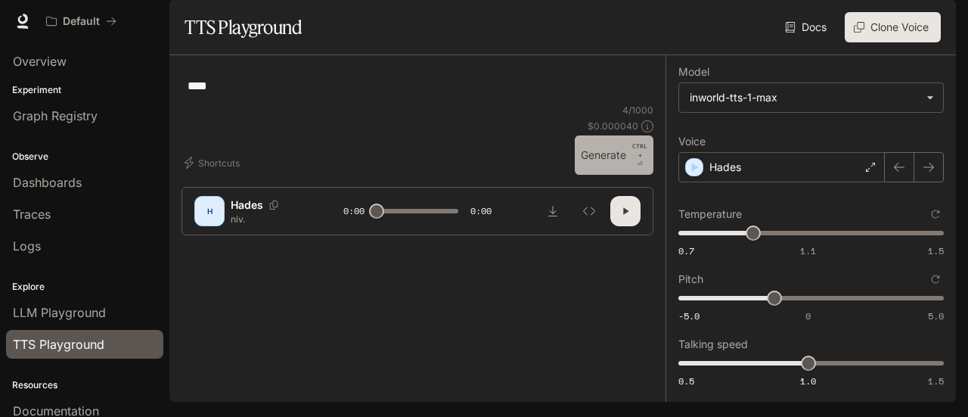
click at [609, 175] on button "Generate CTRL + ⏎" at bounding box center [614, 154] width 79 height 39
click at [619, 217] on icon "button" at bounding box center [625, 211] width 12 height 12
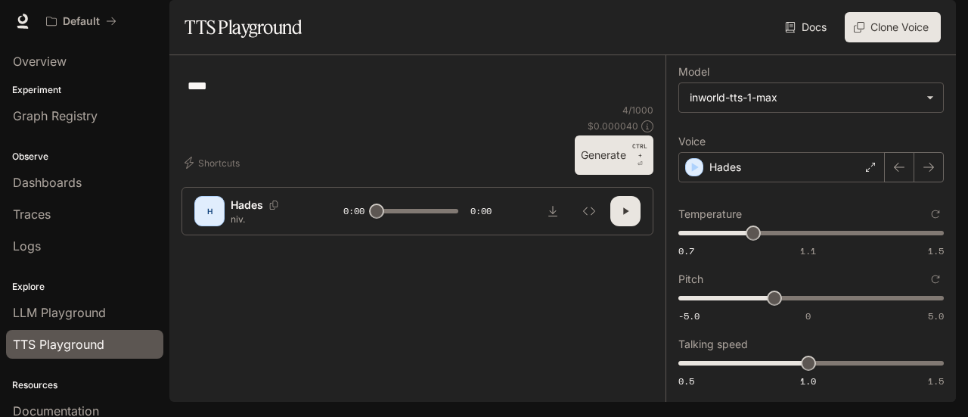
click at [624, 226] on button "button" at bounding box center [625, 211] width 30 height 30
click at [598, 175] on button "Generate CTRL + ⏎" at bounding box center [614, 154] width 79 height 39
click at [615, 226] on button "button" at bounding box center [625, 211] width 30 height 30
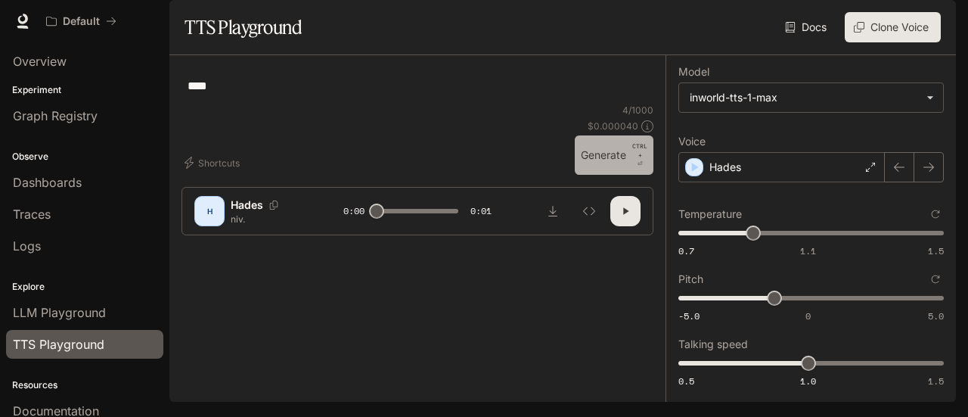
drag, startPoint x: 595, startPoint y: 290, endPoint x: 596, endPoint y: 304, distance: 14.4
click at [595, 175] on button "Generate CTRL + ⏎" at bounding box center [614, 154] width 79 height 39
click at [614, 226] on button "button" at bounding box center [625, 211] width 30 height 30
click at [619, 217] on icon "button" at bounding box center [625, 211] width 12 height 12
click at [625, 226] on button "button" at bounding box center [625, 211] width 30 height 30
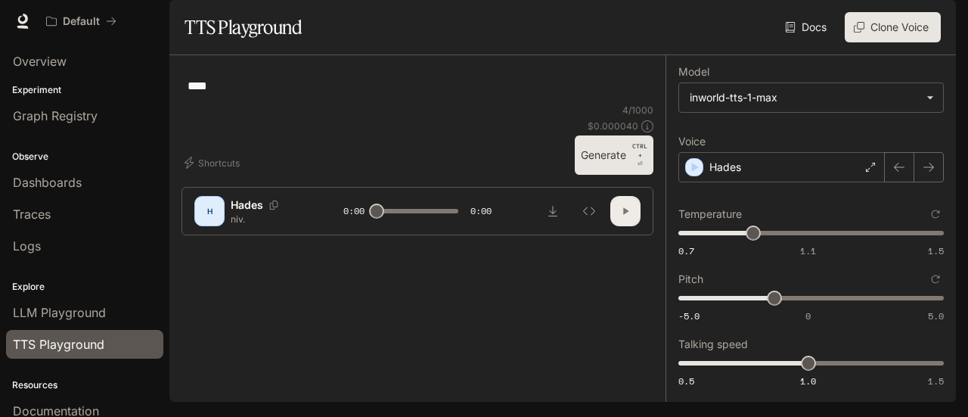
click at [617, 226] on button "button" at bounding box center [625, 211] width 30 height 30
click at [619, 217] on icon "button" at bounding box center [625, 211] width 12 height 12
click at [623, 215] on icon "button" at bounding box center [625, 211] width 5 height 7
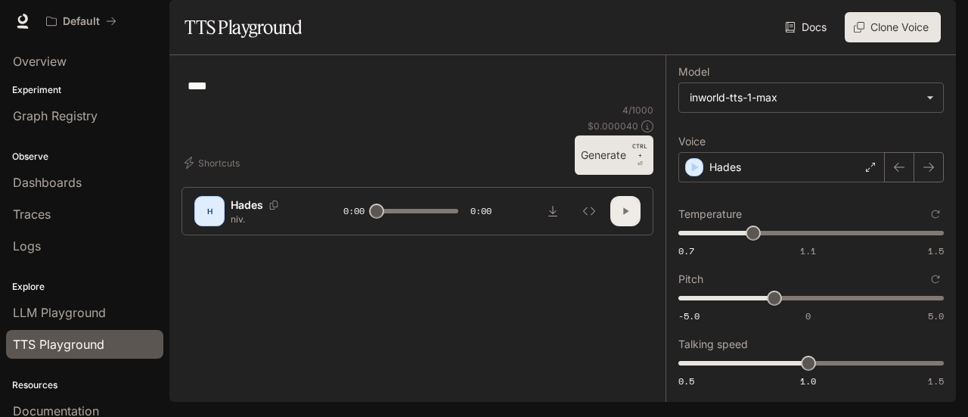
click at [611, 226] on button "button" at bounding box center [625, 211] width 30 height 30
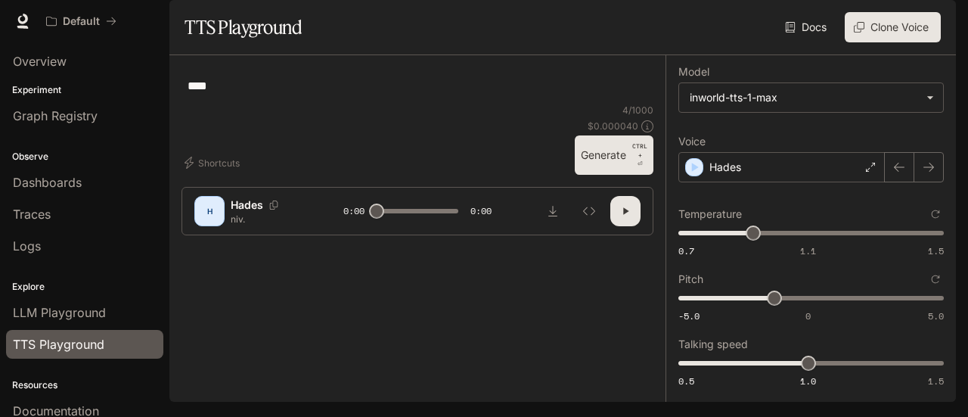
click at [625, 226] on button "button" at bounding box center [625, 211] width 30 height 30
click at [596, 175] on button "Generate CTRL + ⏎" at bounding box center [614, 154] width 79 height 39
click at [619, 217] on icon "button" at bounding box center [625, 211] width 12 height 12
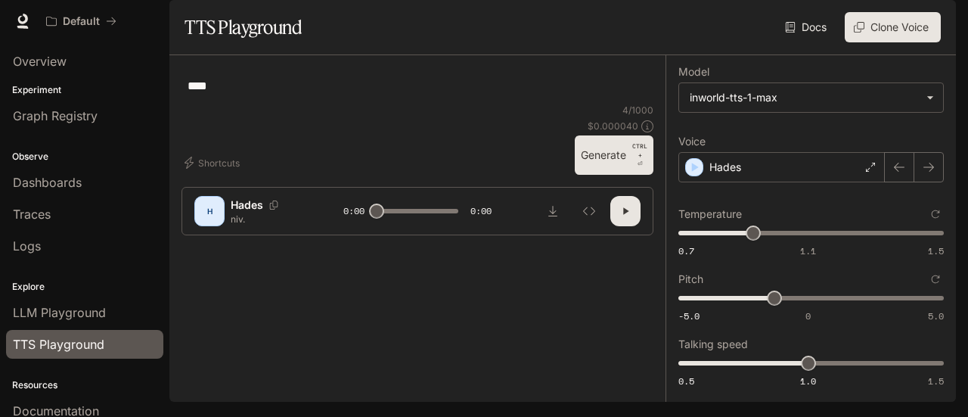
click at [619, 217] on icon "button" at bounding box center [625, 211] width 12 height 12
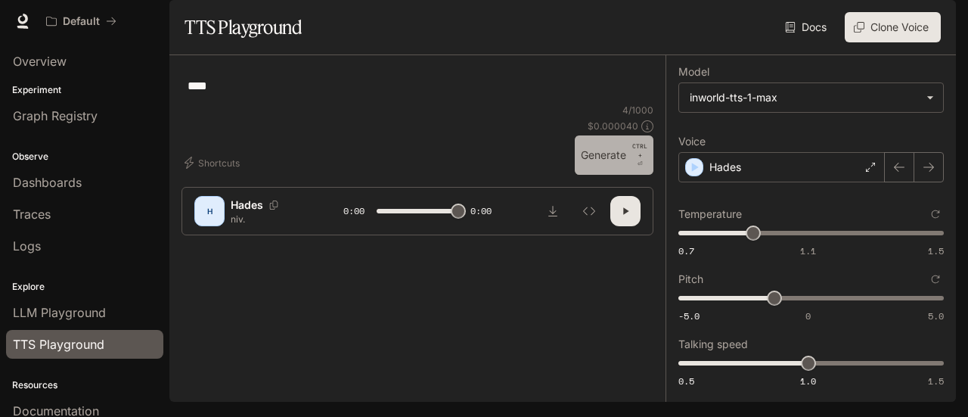
click at [606, 175] on button "Generate CTRL + ⏎" at bounding box center [614, 154] width 79 height 39
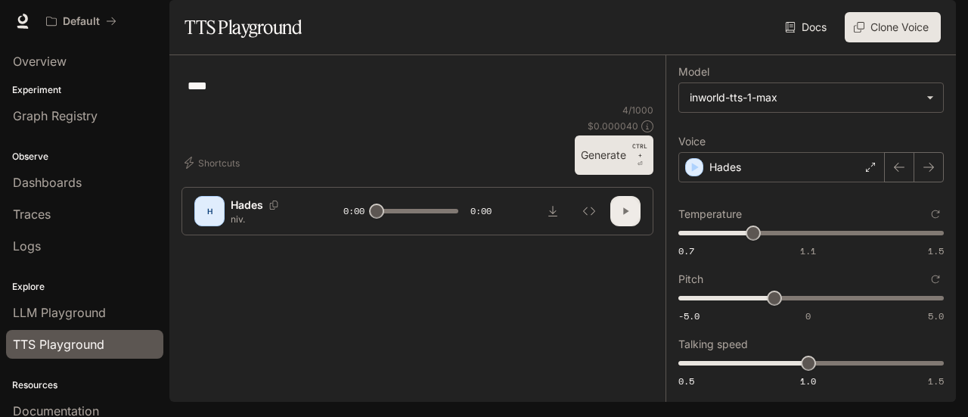
click at [619, 217] on icon "button" at bounding box center [625, 211] width 12 height 12
click at [622, 217] on icon "button" at bounding box center [625, 211] width 12 height 12
click at [624, 226] on button "button" at bounding box center [625, 211] width 30 height 30
click at [625, 226] on button "button" at bounding box center [625, 211] width 30 height 30
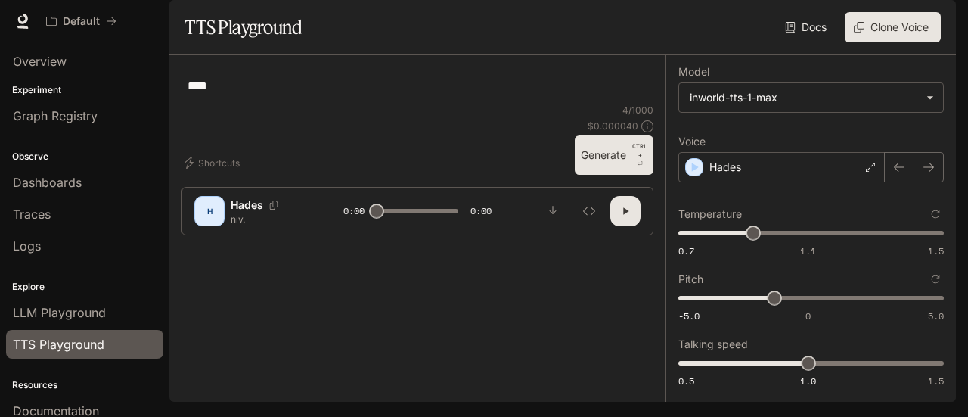
click at [619, 217] on icon "button" at bounding box center [625, 211] width 12 height 12
click at [626, 226] on button "button" at bounding box center [625, 211] width 30 height 30
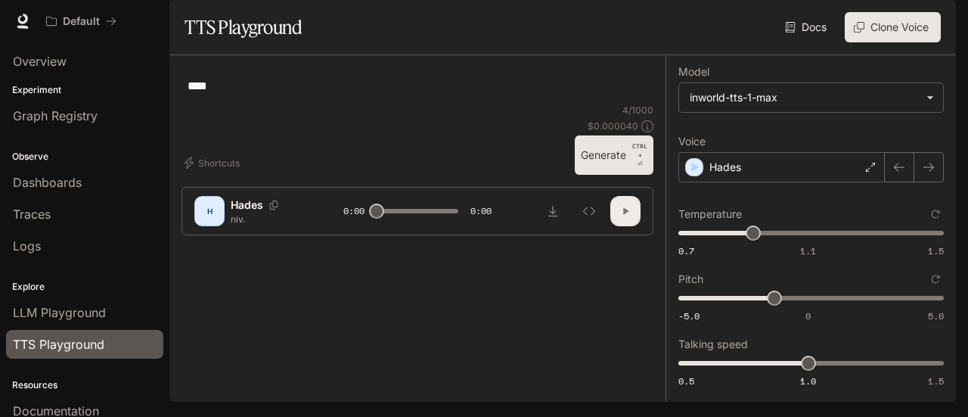
click at [626, 226] on button "button" at bounding box center [625, 211] width 30 height 30
click at [619, 217] on icon "button" at bounding box center [625, 211] width 12 height 12
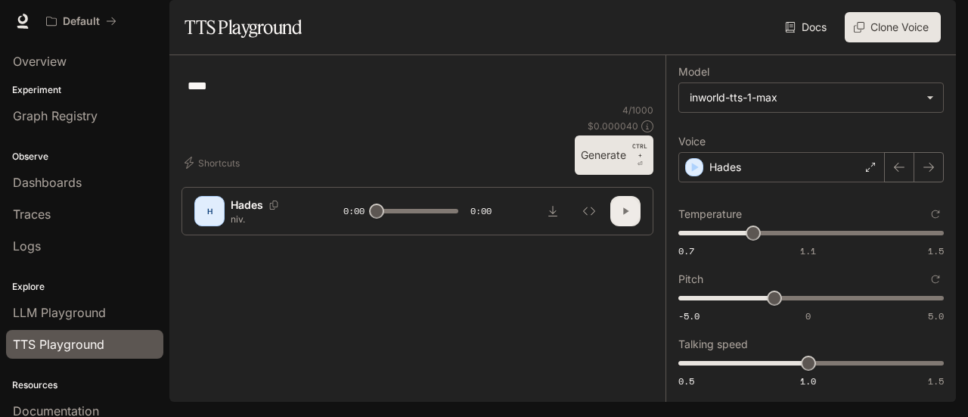
click at [615, 226] on button "button" at bounding box center [625, 211] width 30 height 30
click at [622, 217] on icon "button" at bounding box center [625, 211] width 12 height 12
click at [623, 215] on icon "button" at bounding box center [625, 211] width 5 height 7
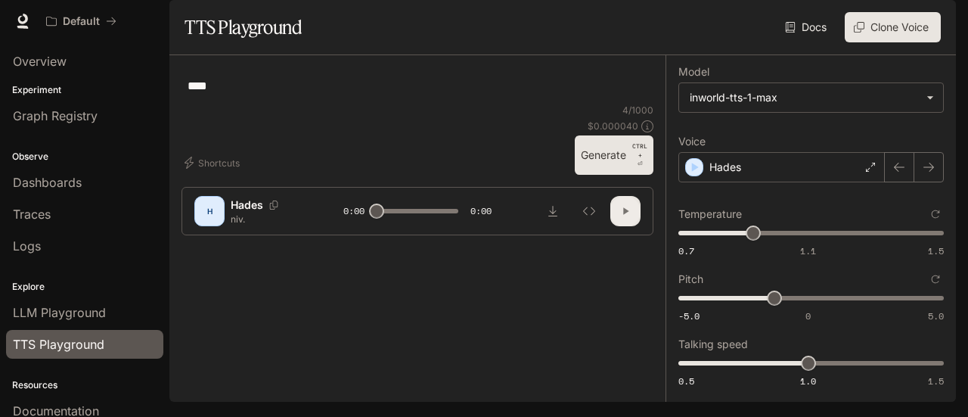
click at [620, 217] on icon "button" at bounding box center [625, 211] width 12 height 12
click at [610, 226] on button "button" at bounding box center [625, 211] width 30 height 30
type input "*"
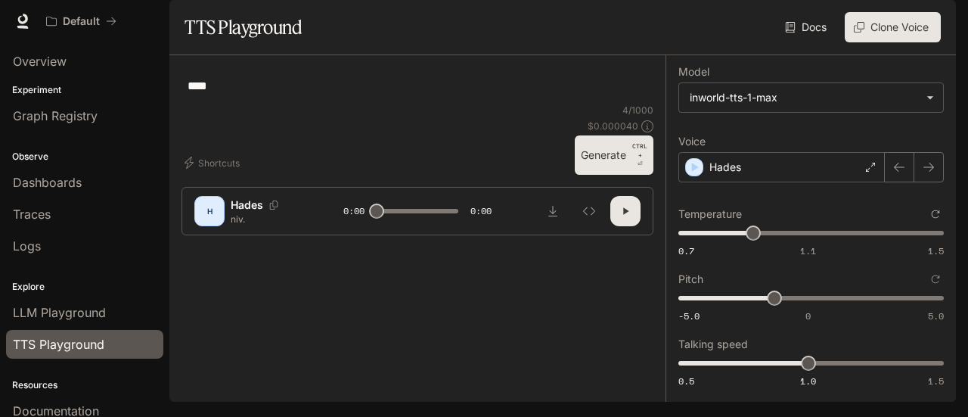
click at [932, 219] on icon "Reset to default" at bounding box center [936, 214] width 8 height 8
type input "***"
click at [931, 284] on icon "Reset to default" at bounding box center [935, 278] width 9 height 9
type input "*"
type input "***"
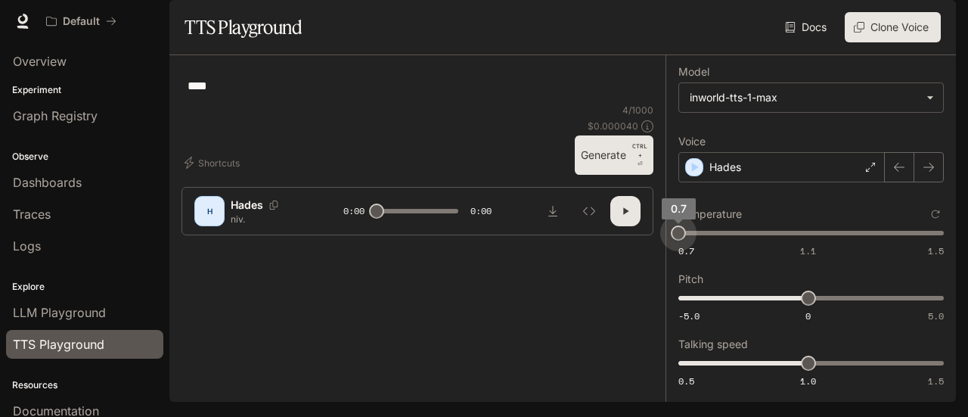
drag, startPoint x: 767, startPoint y: 248, endPoint x: 607, endPoint y: 268, distance: 160.8
click at [610, 267] on div "**********" at bounding box center [562, 228] width 786 height 346
click at [603, 175] on button "Generate CTRL + ⏎" at bounding box center [614, 154] width 79 height 39
click at [626, 226] on button "button" at bounding box center [625, 211] width 30 height 30
click at [600, 175] on button "Generate CTRL + ⏎" at bounding box center [614, 154] width 79 height 39
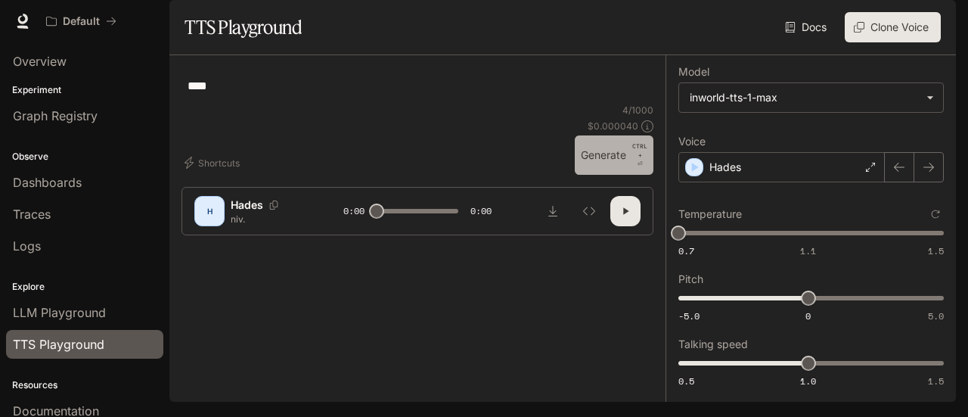
click at [611, 175] on button "Generate CTRL + ⏎" at bounding box center [614, 154] width 79 height 39
click at [622, 217] on icon "button" at bounding box center [625, 211] width 12 height 12
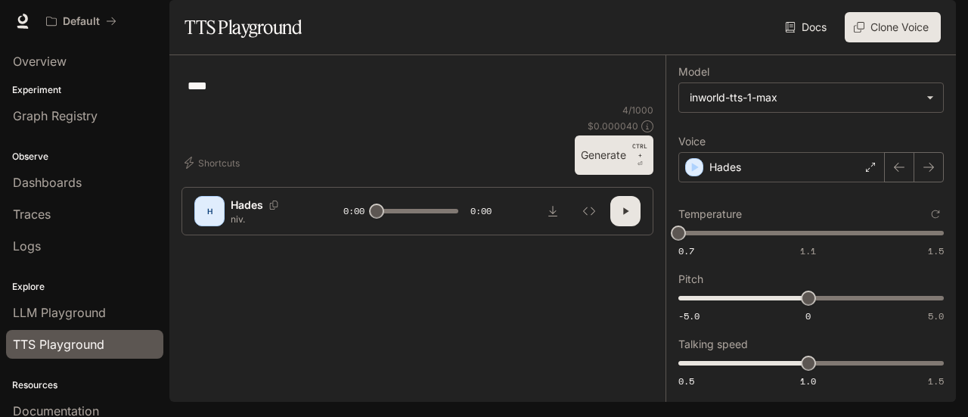
click at [622, 217] on icon "button" at bounding box center [625, 211] width 12 height 12
type input "*"
type input "****"
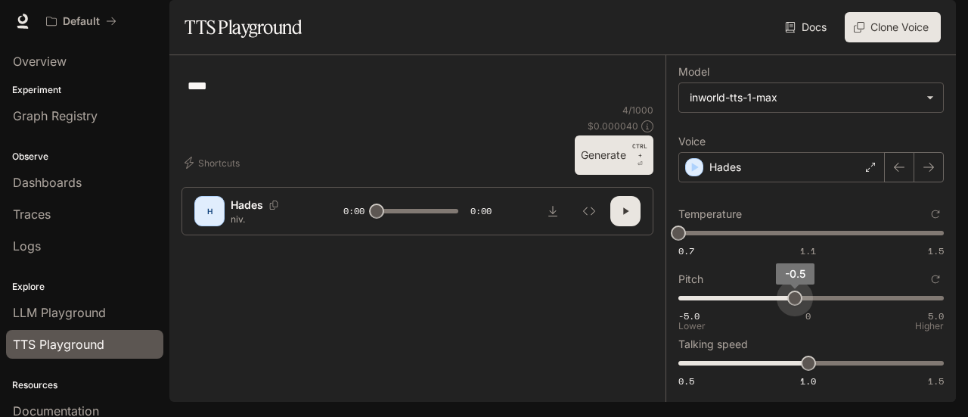
drag, startPoint x: 800, startPoint y: 314, endPoint x: 788, endPoint y: 314, distance: 12.1
click at [788, 305] on span "-0.5" at bounding box center [794, 297] width 15 height 15
drag, startPoint x: 617, startPoint y: 279, endPoint x: 619, endPoint y: 267, distance: 12.2
click at [616, 175] on button "Generate CTRL + ⏎" at bounding box center [614, 154] width 79 height 39
click at [609, 175] on button "Generate CTRL + ⏎" at bounding box center [614, 154] width 79 height 39
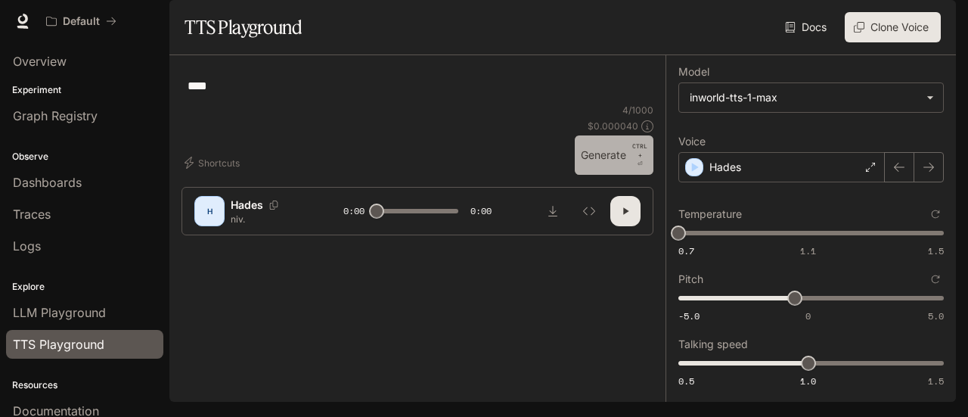
click at [600, 175] on button "Generate CTRL + ⏎" at bounding box center [614, 154] width 79 height 39
click at [596, 175] on button "Generate CTRL + ⏎" at bounding box center [614, 154] width 79 height 39
click at [600, 175] on button "Generate CTRL + ⏎" at bounding box center [614, 154] width 79 height 39
click at [594, 175] on button "Generate CTRL + ⏎" at bounding box center [614, 154] width 79 height 39
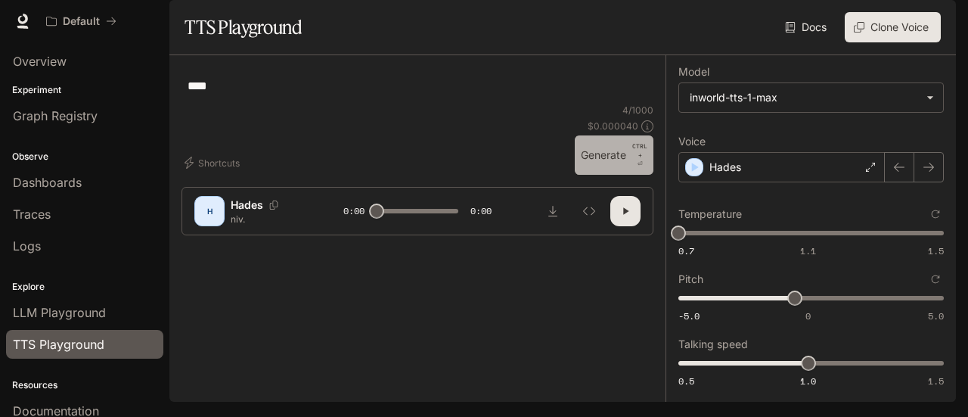
click at [594, 175] on button "Generate CTRL + ⏎" at bounding box center [614, 154] width 79 height 39
click at [622, 217] on icon "button" at bounding box center [625, 211] width 12 height 12
click at [597, 175] on button "Generate CTRL + ⏎" at bounding box center [614, 154] width 79 height 39
click at [605, 175] on button "Generate CTRL + ⏎" at bounding box center [614, 154] width 79 height 39
click at [594, 175] on button "Generate CTRL + ⏎" at bounding box center [614, 154] width 79 height 39
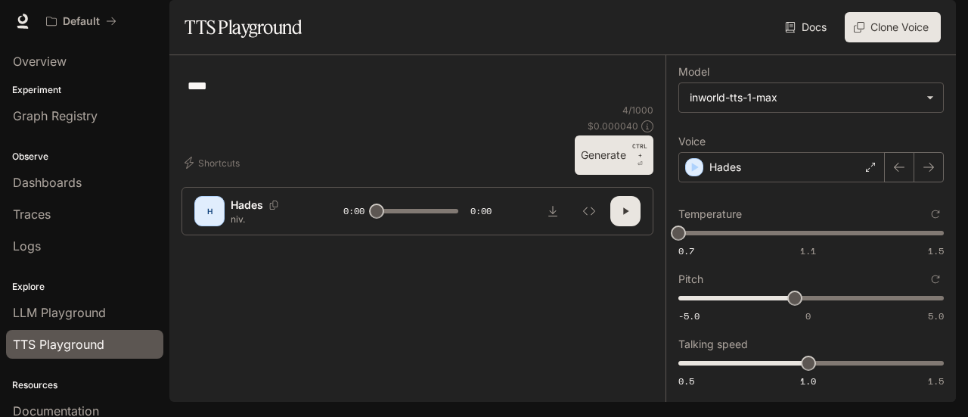
click at [628, 226] on button "button" at bounding box center [625, 211] width 30 height 30
click at [612, 226] on button "button" at bounding box center [625, 211] width 30 height 30
click at [610, 226] on button "button" at bounding box center [625, 211] width 30 height 30
click at [602, 175] on button "Generate CTRL + ⏎" at bounding box center [614, 154] width 79 height 39
click at [622, 217] on icon "button" at bounding box center [625, 211] width 12 height 12
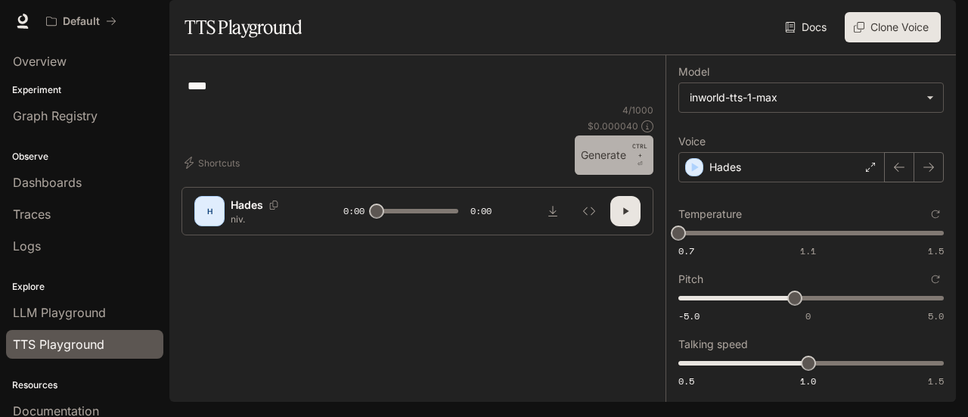
click at [624, 175] on button "Generate CTRL + ⏎" at bounding box center [614, 154] width 79 height 39
click at [600, 175] on button "Generate CTRL + ⏎" at bounding box center [614, 154] width 79 height 39
click at [615, 175] on button "Generate CTRL + ⏎" at bounding box center [614, 154] width 79 height 39
type input "*"
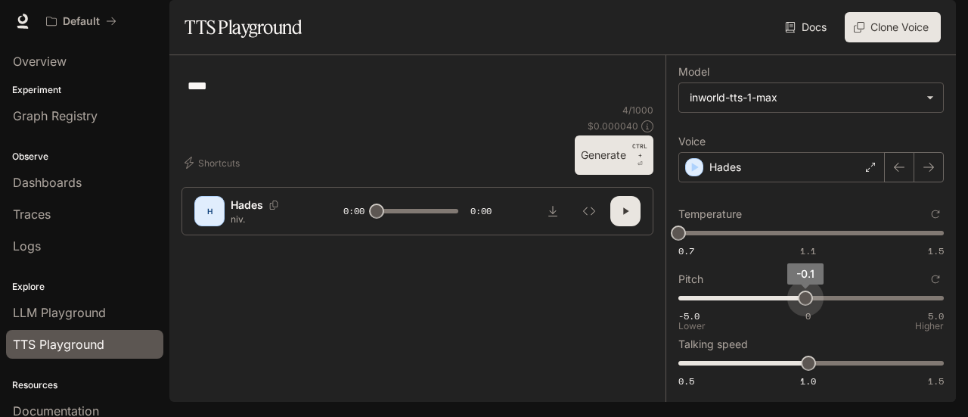
type input "*"
drag, startPoint x: 789, startPoint y: 314, endPoint x: 800, endPoint y: 328, distance: 17.8
click at [801, 305] on span "0" at bounding box center [808, 297] width 15 height 15
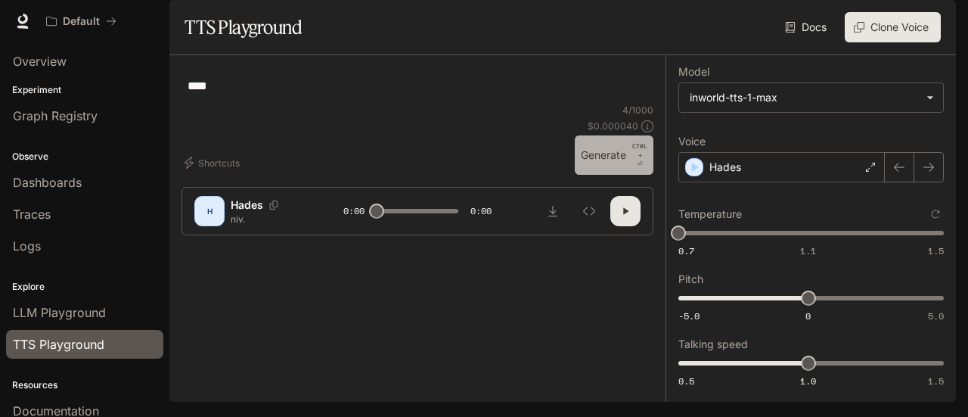
click at [597, 175] on button "Generate CTRL + ⏎" at bounding box center [614, 154] width 79 height 39
click at [619, 217] on icon "button" at bounding box center [625, 211] width 12 height 12
click at [585, 175] on button "Generate CTRL + ⏎" at bounding box center [614, 154] width 79 height 39
click at [606, 175] on button "Generate CTRL + ⏎" at bounding box center [614, 154] width 79 height 39
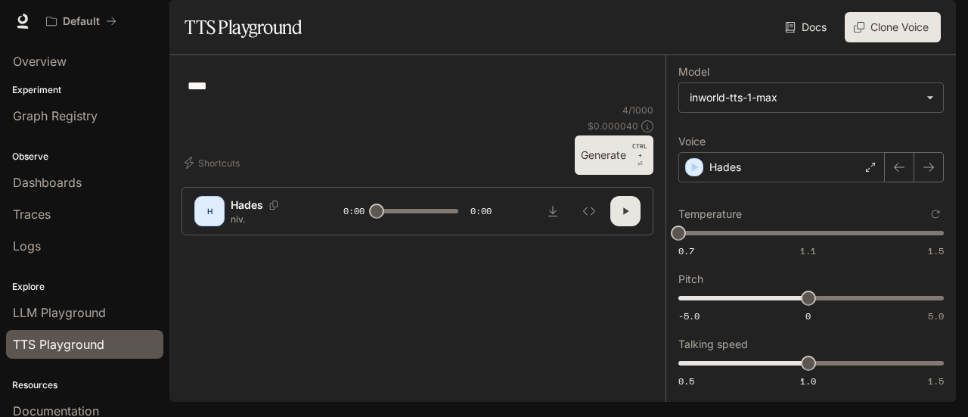
click at [606, 175] on button "Generate CTRL + ⏎" at bounding box center [614, 154] width 79 height 39
click at [612, 226] on button "button" at bounding box center [625, 211] width 30 height 30
click at [619, 217] on icon "button" at bounding box center [625, 211] width 12 height 12
click at [623, 226] on button "button" at bounding box center [625, 211] width 30 height 30
click at [621, 226] on button "button" at bounding box center [625, 211] width 30 height 30
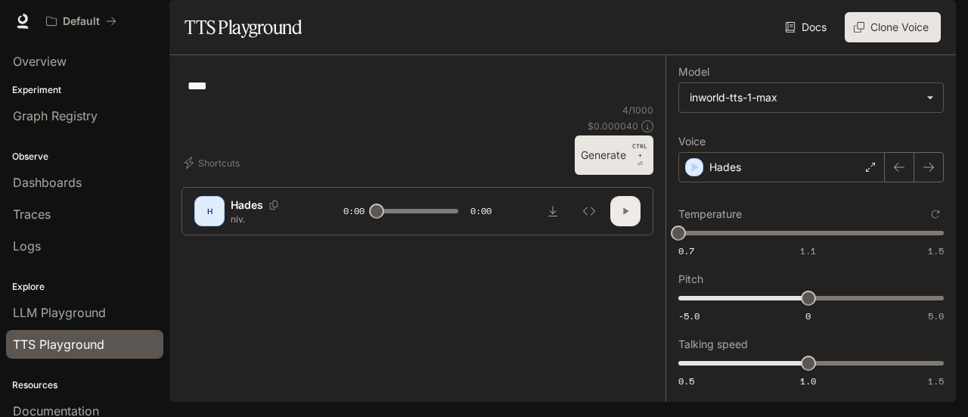
click at [619, 217] on icon "button" at bounding box center [625, 211] width 12 height 12
click at [623, 215] on icon "button" at bounding box center [625, 211] width 5 height 7
type input "*"
type input "***"
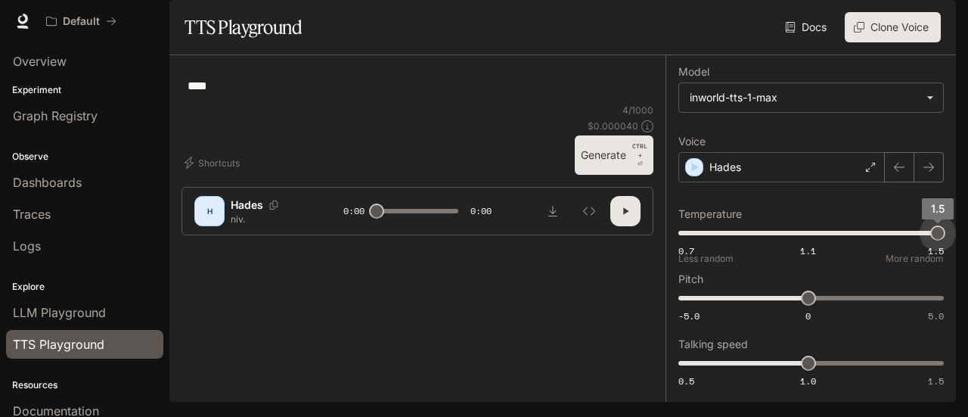
drag, startPoint x: 848, startPoint y: 251, endPoint x: 967, endPoint y: 245, distance: 119.6
click at [967, 245] on div "**********" at bounding box center [484, 208] width 968 height 417
click at [599, 175] on button "Generate CTRL + ⏎" at bounding box center [614, 154] width 79 height 39
click at [626, 226] on button "button" at bounding box center [625, 211] width 30 height 30
click at [619, 217] on icon "button" at bounding box center [625, 211] width 12 height 12
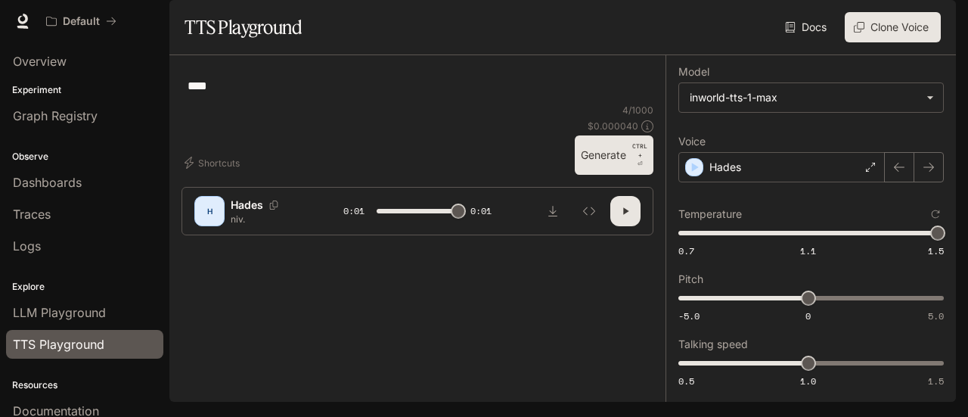
type input "*"
drag, startPoint x: 818, startPoint y: 373, endPoint x: 841, endPoint y: 376, distance: 22.9
click at [852, 371] on span "1.2" at bounding box center [859, 362] width 15 height 15
type input "*"
drag, startPoint x: 835, startPoint y: 376, endPoint x: 798, endPoint y: 371, distance: 36.6
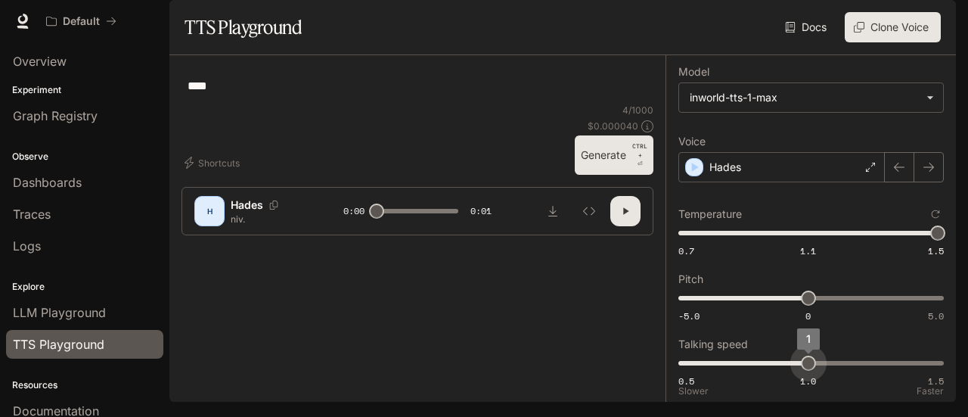
click at [801, 371] on span "1" at bounding box center [808, 362] width 15 height 15
click at [620, 217] on icon "button" at bounding box center [625, 211] width 12 height 12
click at [619, 217] on icon "button" at bounding box center [625, 211] width 12 height 12
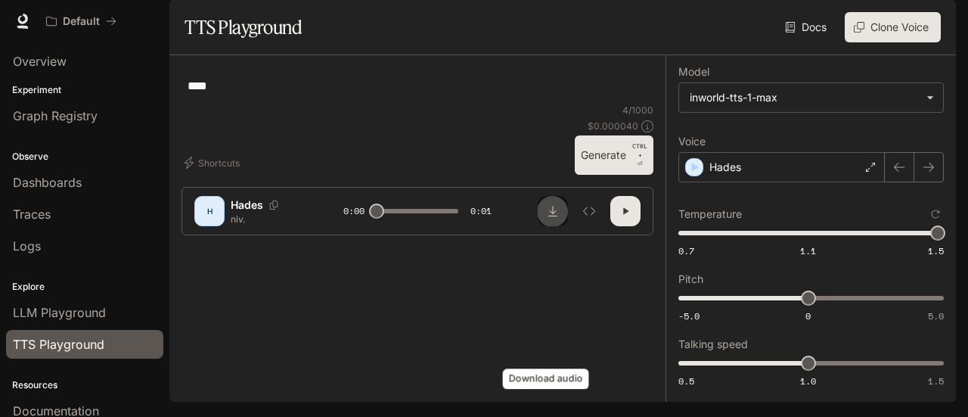
click at [547, 217] on icon "Download audio" at bounding box center [553, 211] width 12 height 12
click at [612, 175] on button "Generate CTRL + ⏎" at bounding box center [614, 154] width 79 height 39
click at [623, 215] on icon "button" at bounding box center [625, 211] width 5 height 7
click at [594, 175] on button "Generate CTRL + ⏎" at bounding box center [614, 154] width 79 height 39
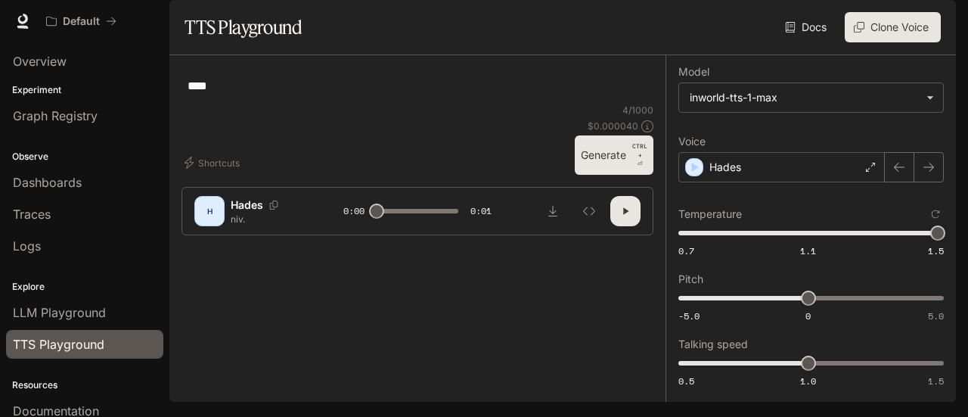
click at [606, 175] on button "Generate CTRL + ⏎" at bounding box center [614, 154] width 79 height 39
click at [608, 175] on button "Generate CTRL + ⏎" at bounding box center [614, 154] width 79 height 39
click at [605, 175] on button "Generate CTRL + ⏎" at bounding box center [614, 154] width 79 height 39
click at [596, 175] on button "Generate CTRL + ⏎" at bounding box center [614, 154] width 79 height 39
click at [599, 175] on button "Generate CTRL + ⏎" at bounding box center [614, 154] width 79 height 39
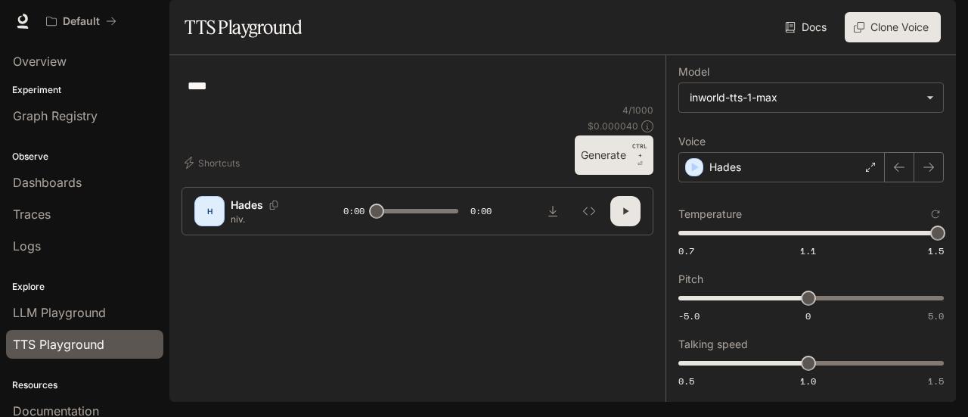
click at [597, 175] on button "Generate CTRL + ⏎" at bounding box center [614, 154] width 79 height 39
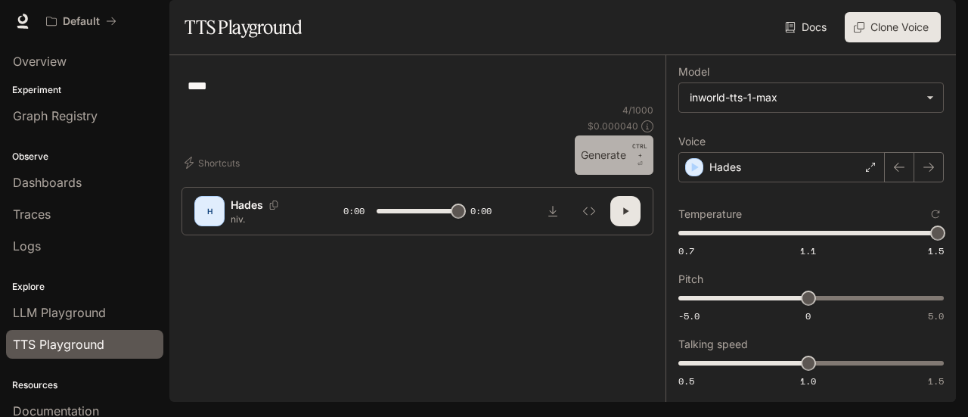
click at [597, 175] on button "Generate CTRL + ⏎" at bounding box center [614, 154] width 79 height 39
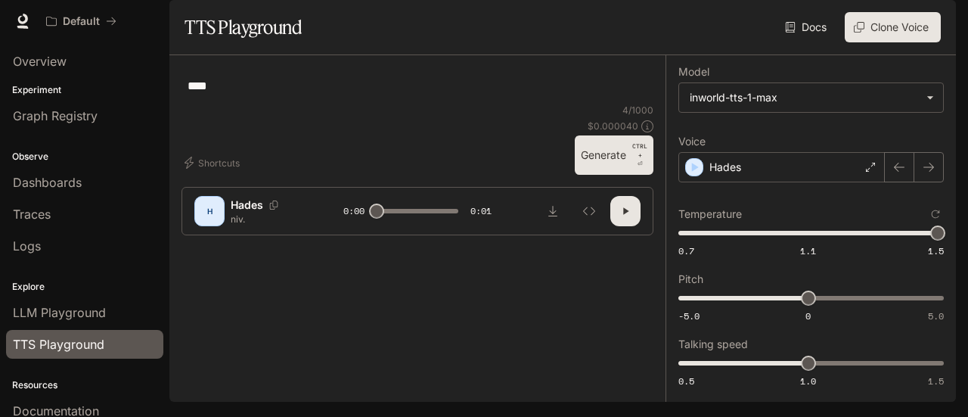
click at [597, 175] on button "Generate CTRL + ⏎" at bounding box center [614, 154] width 79 height 39
click at [614, 226] on button "button" at bounding box center [625, 211] width 30 height 30
click at [623, 215] on icon "button" at bounding box center [625, 211] width 5 height 7
type input "*"
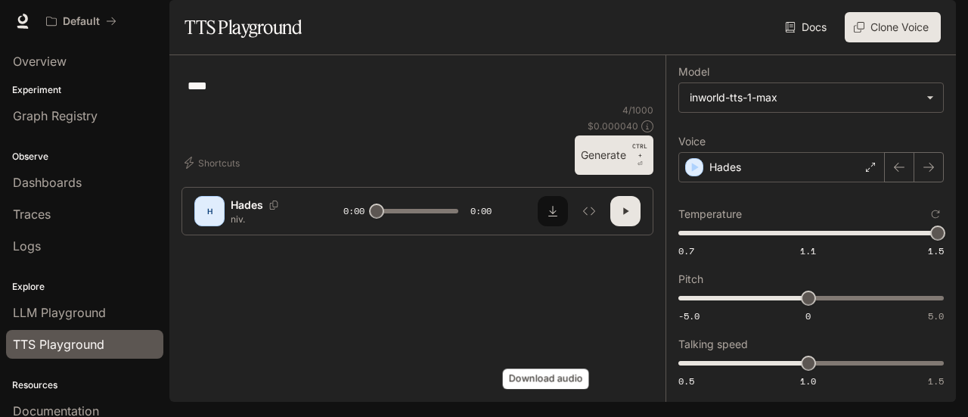
click at [538, 226] on button "Download audio" at bounding box center [553, 211] width 30 height 30
